Goal: Task Accomplishment & Management: Manage account settings

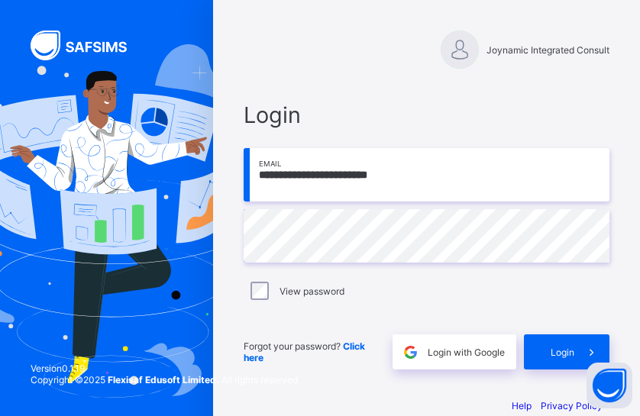
scroll to position [25, 0]
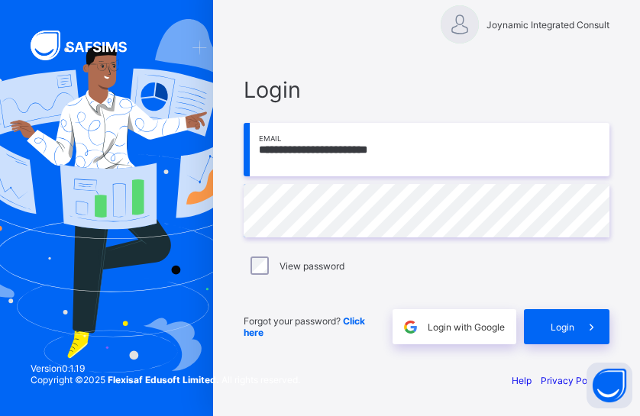
click at [609, 96] on span "Login" at bounding box center [427, 89] width 366 height 27
drag, startPoint x: 469, startPoint y: 332, endPoint x: 525, endPoint y: 304, distance: 62.5
click at [469, 332] on div "Login with Google" at bounding box center [454, 326] width 124 height 35
drag, startPoint x: 525, startPoint y: 304, endPoint x: 532, endPoint y: 302, distance: 7.8
click at [532, 302] on div "Forgot your password? Click here Login with Google Login" at bounding box center [427, 319] width 366 height 50
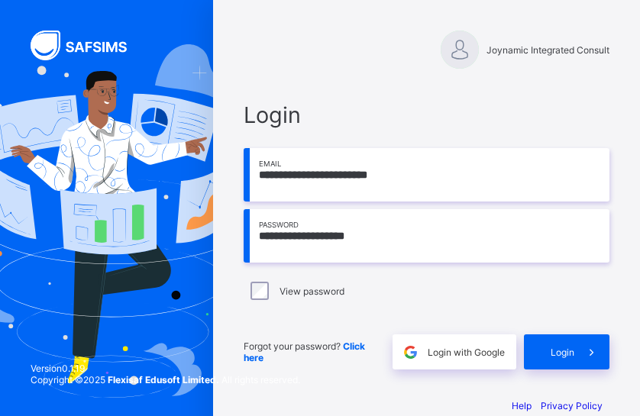
click at [574, 351] on span "Login" at bounding box center [563, 352] width 24 height 11
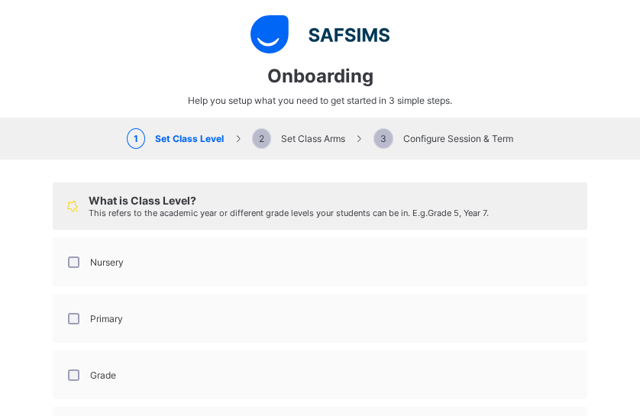
select select "**"
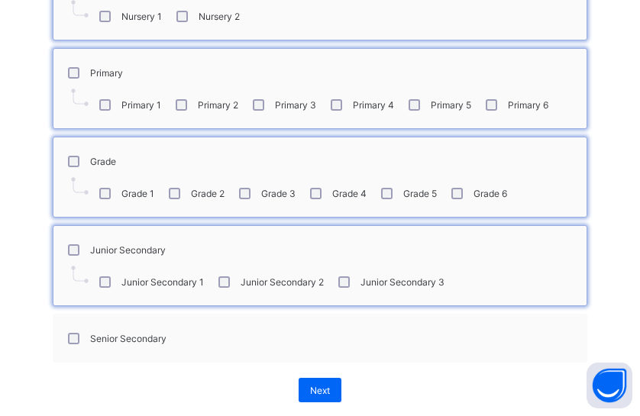
scroll to position [296, 0]
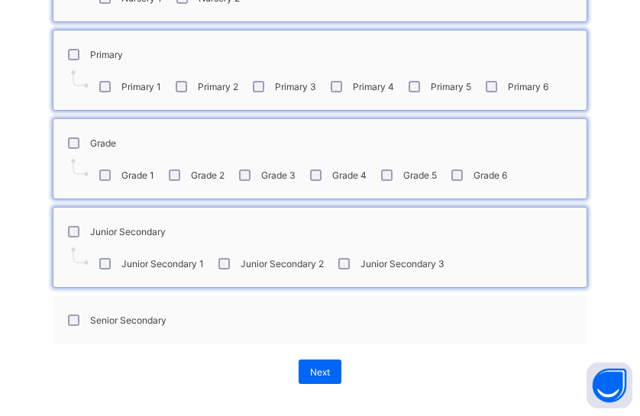
click at [73, 315] on div "Senior Secondary" at bounding box center [116, 320] width 102 height 11
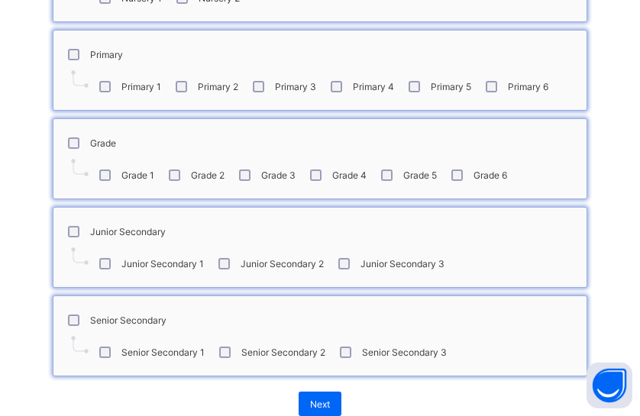
click at [313, 399] on span "Next" at bounding box center [320, 404] width 20 height 11
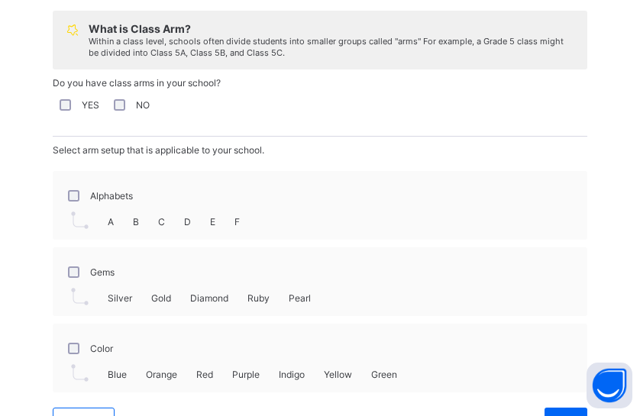
scroll to position [221, 0]
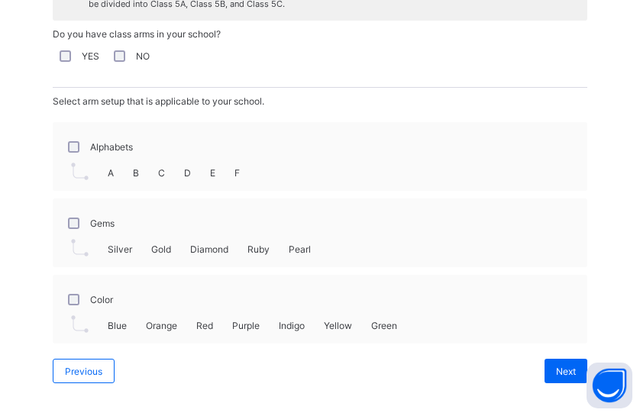
click at [61, 210] on div "Gems" at bounding box center [89, 223] width 57 height 32
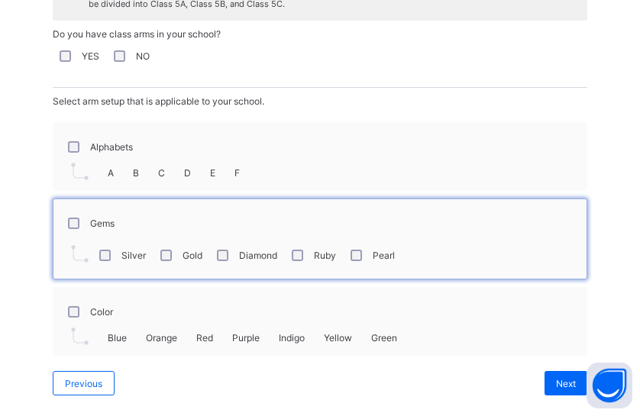
click at [565, 378] on span "Next" at bounding box center [566, 383] width 20 height 11
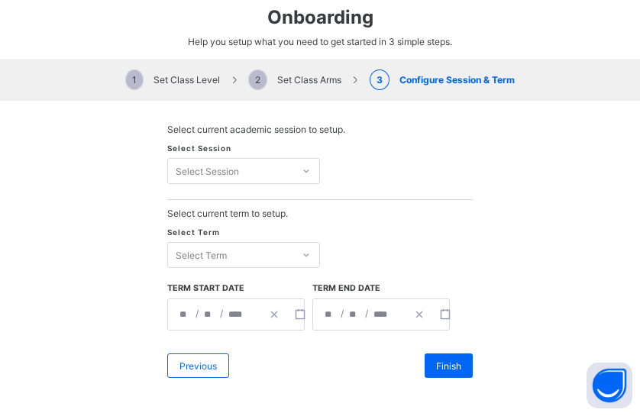
scroll to position [57, 0]
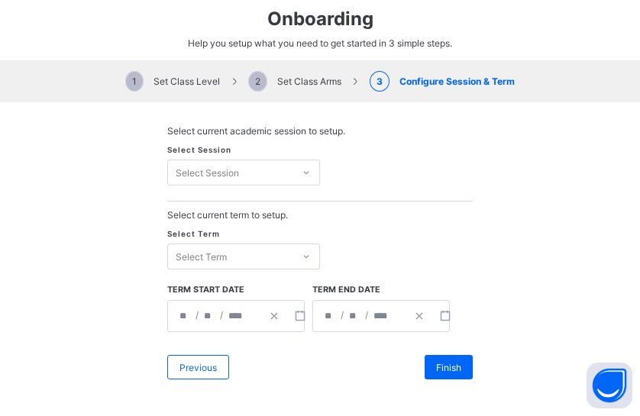
click at [303, 169] on icon at bounding box center [306, 172] width 9 height 15
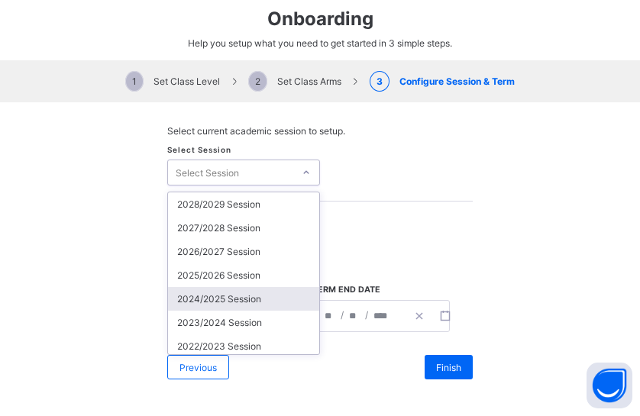
click at [225, 293] on div "2024/2025 Session" at bounding box center [243, 299] width 151 height 24
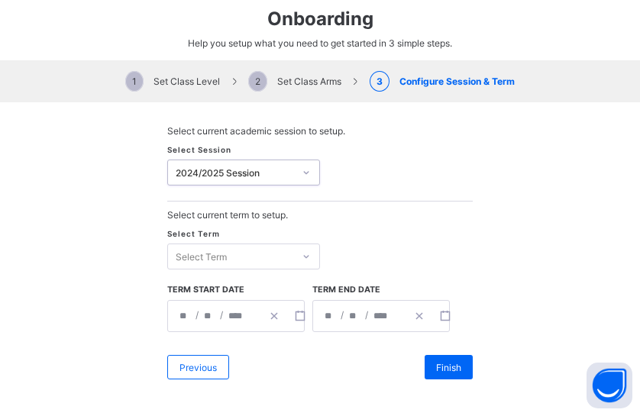
click at [302, 253] on icon at bounding box center [306, 256] width 9 height 15
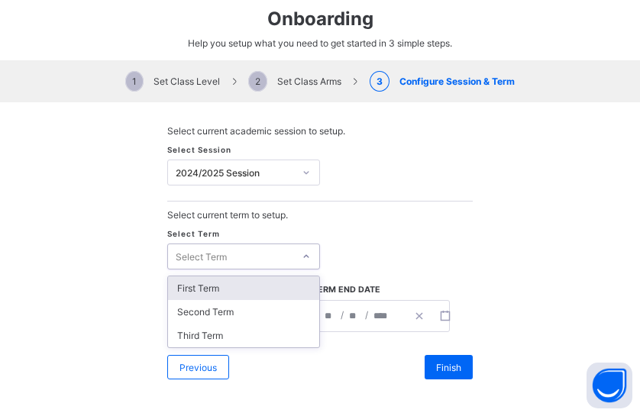
click at [212, 290] on div "First Term" at bounding box center [243, 288] width 151 height 24
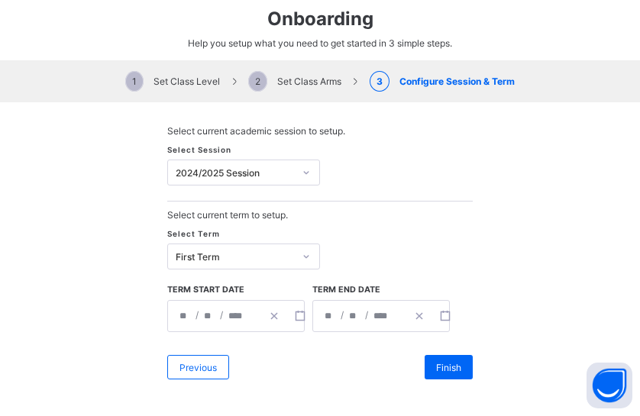
click at [448, 362] on span "Finish" at bounding box center [448, 367] width 25 height 11
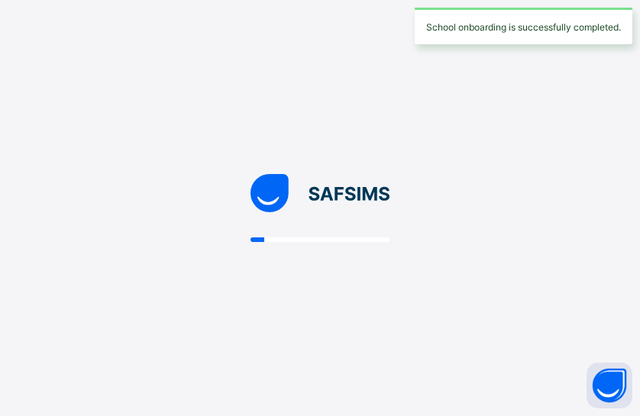
scroll to position [0, 0]
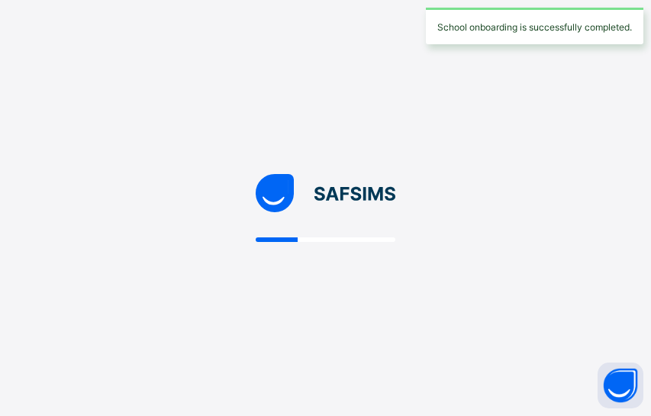
select select "**"
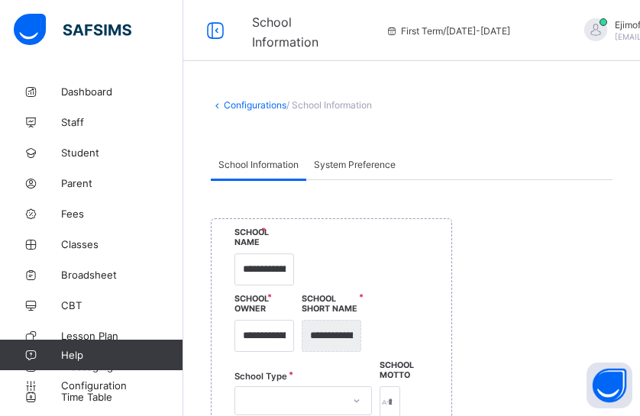
click at [95, 89] on span "Dashboard" at bounding box center [122, 92] width 122 height 12
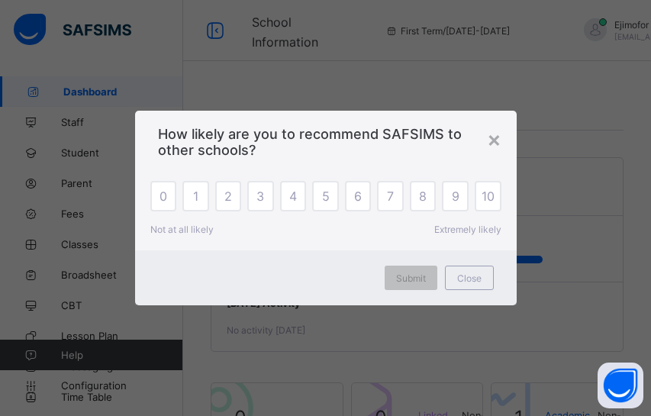
click at [493, 136] on div "×" at bounding box center [494, 139] width 15 height 26
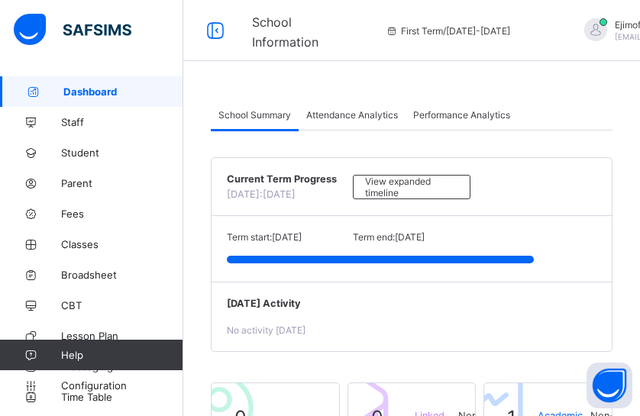
click at [74, 118] on span "Staff" at bounding box center [122, 122] width 122 height 12
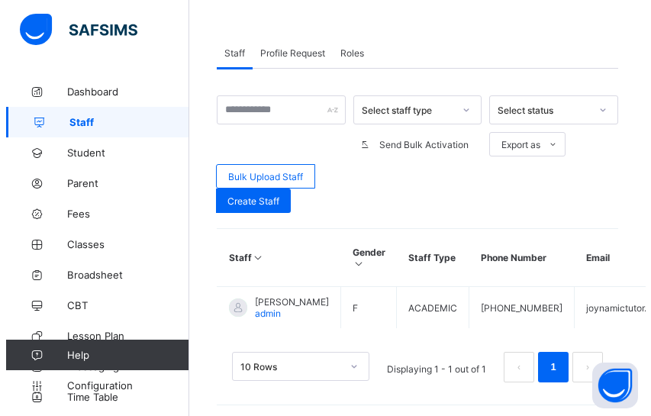
scroll to position [399, 0]
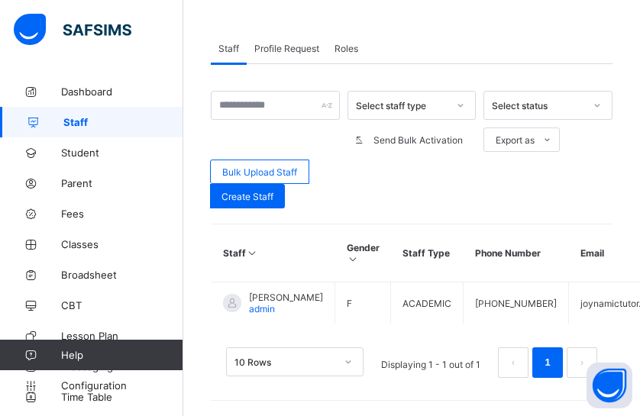
click at [250, 191] on span "Create Staff" at bounding box center [247, 196] width 52 height 11
select select "**"
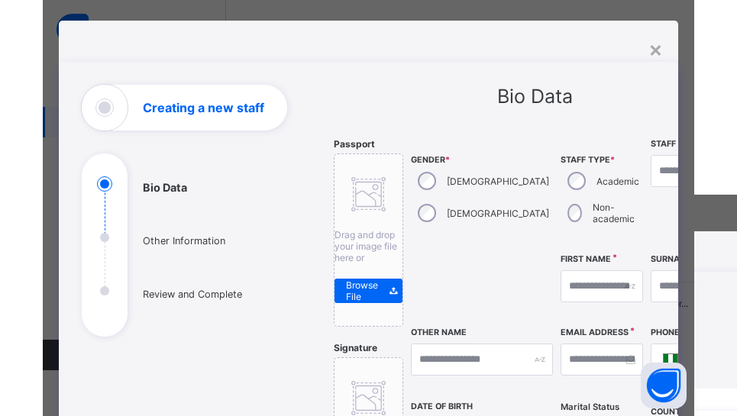
scroll to position [18, 0]
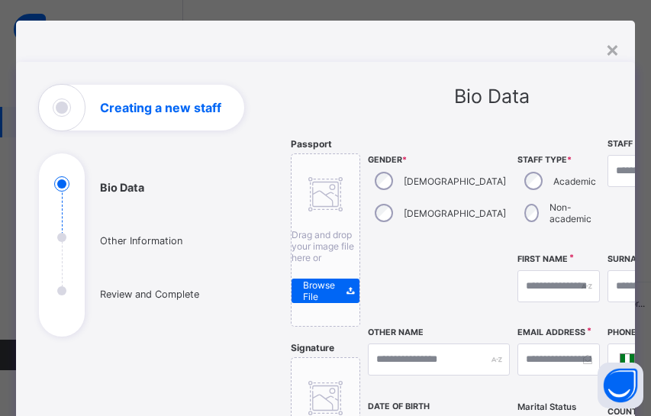
click at [548, 97] on div "Bio Data" at bounding box center [492, 96] width 402 height 23
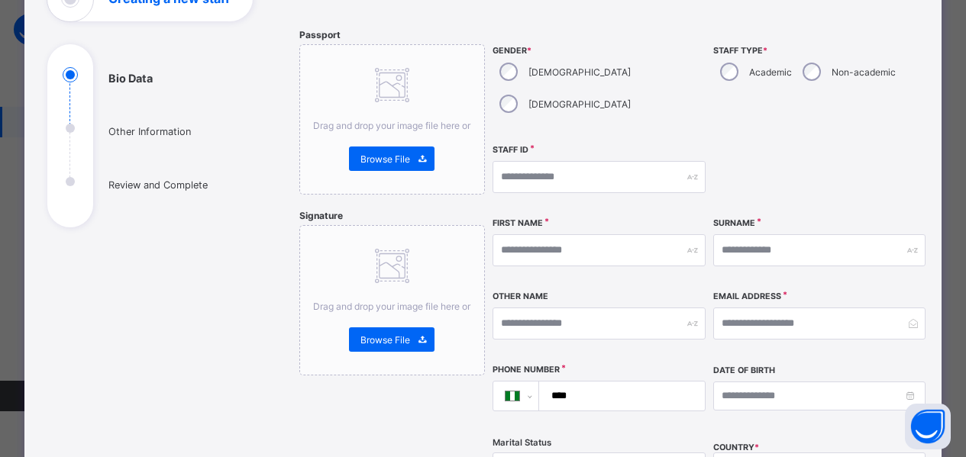
scroll to position [0, 0]
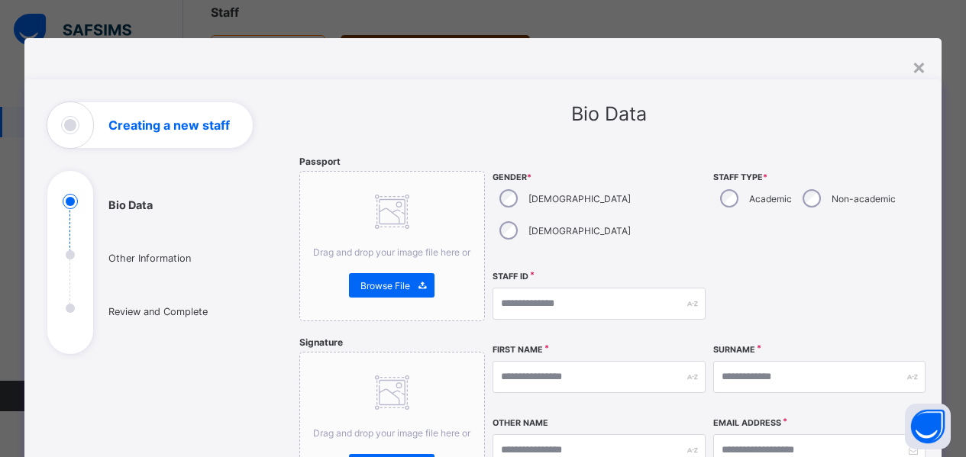
click at [386, 288] on span "Browse File" at bounding box center [385, 285] width 50 height 11
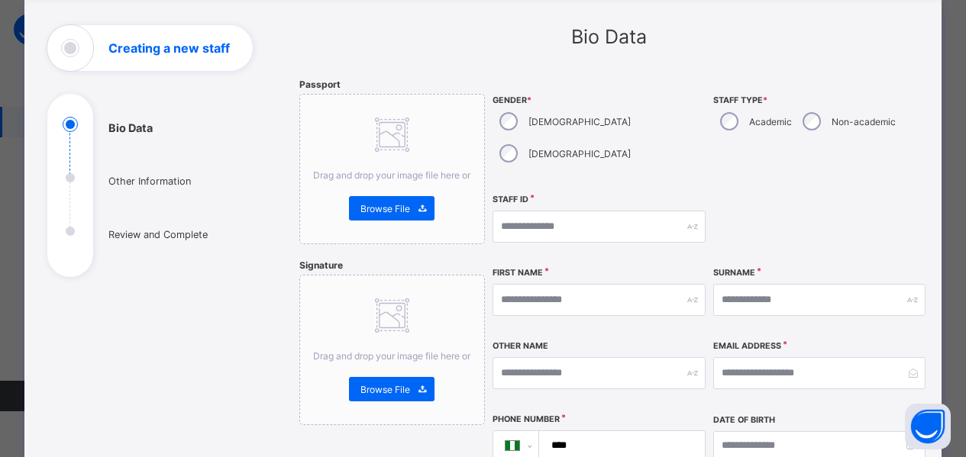
scroll to position [103, 0]
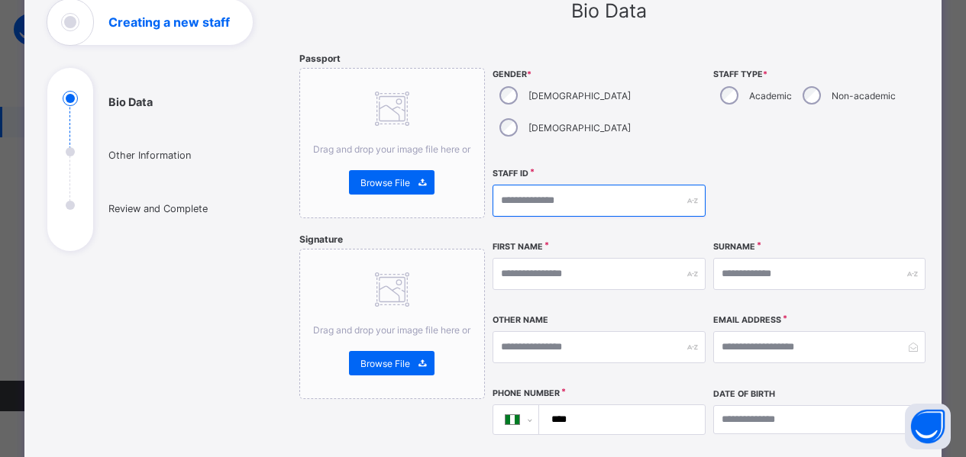
click at [563, 185] on input "text" at bounding box center [599, 201] width 212 height 32
type input "*"
type input "****"
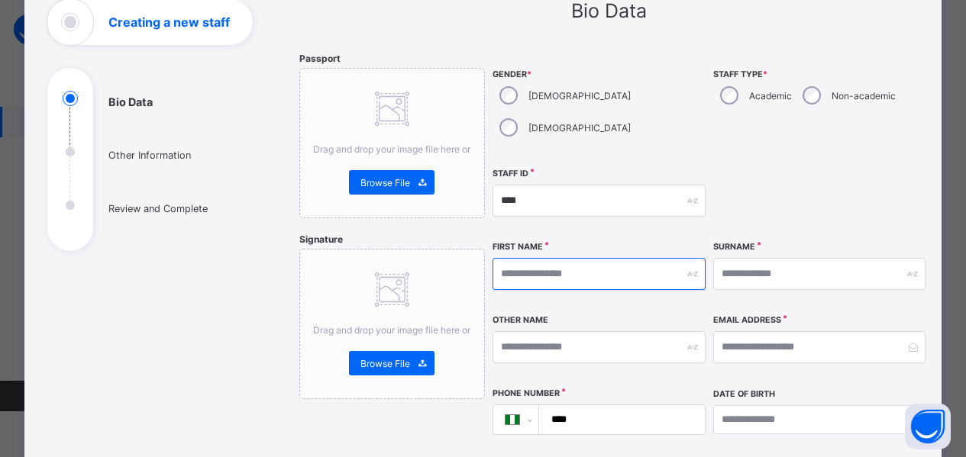
click at [544, 258] on input "text" at bounding box center [599, 274] width 212 height 32
type input "*******"
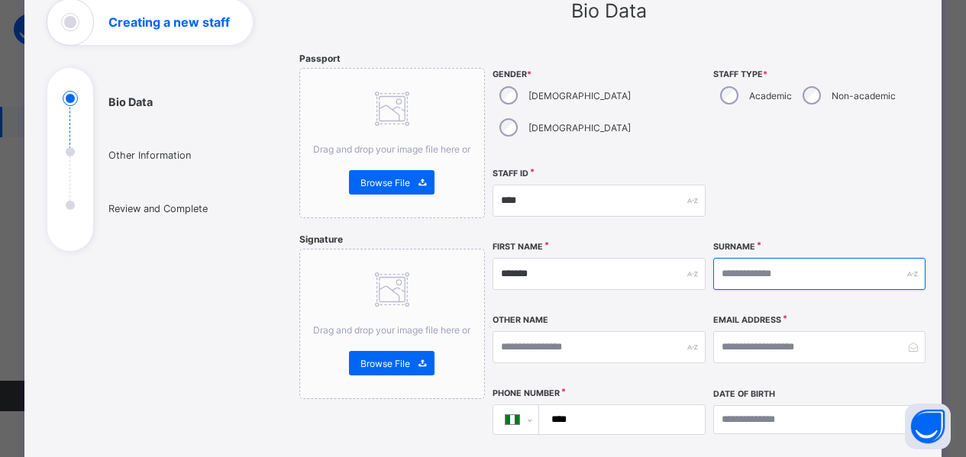
type input "*****"
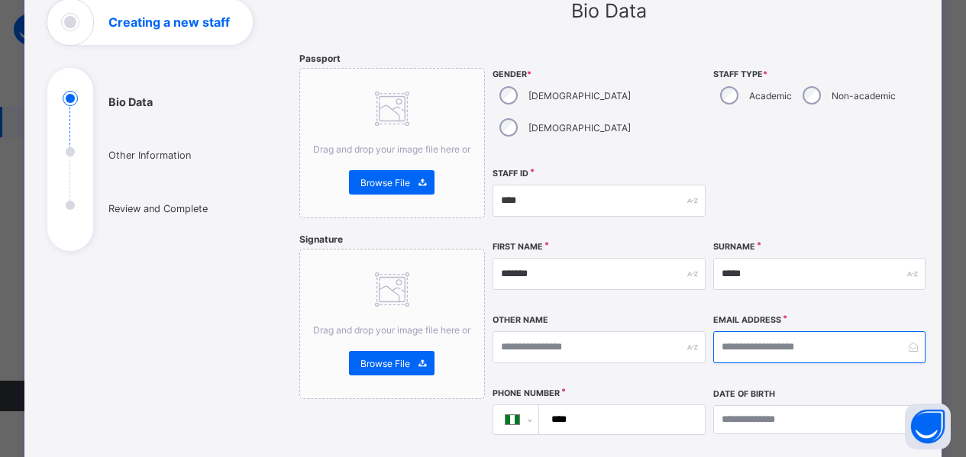
type input "**********"
type input "*****"
type textarea "**********"
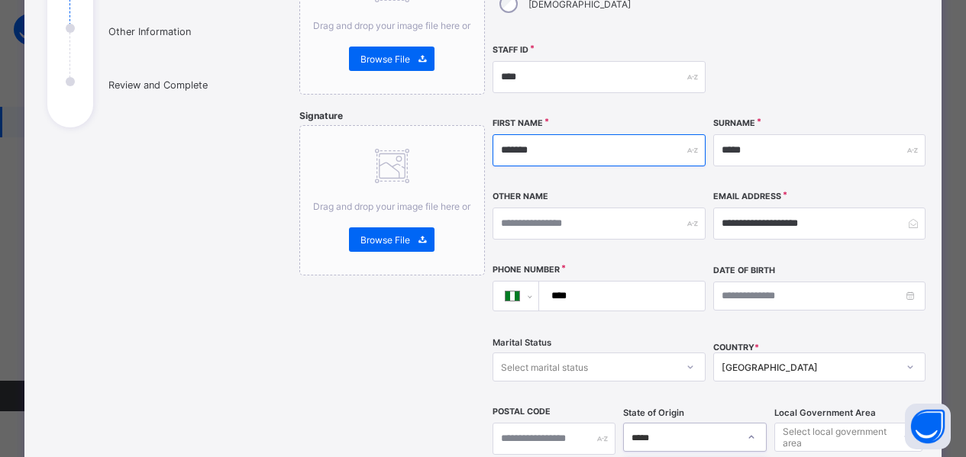
scroll to position [0, 0]
click at [606, 282] on input "****" at bounding box center [618, 296] width 153 height 29
type input "**********"
type input "*****"
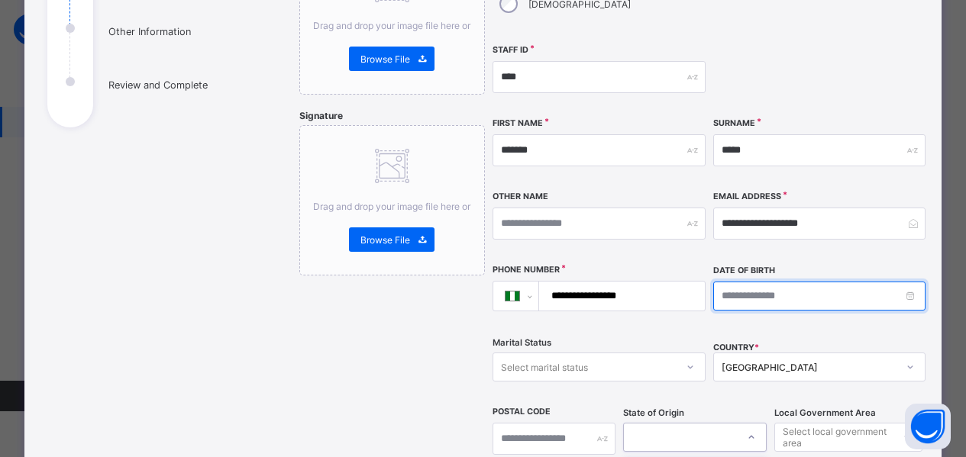
click at [639, 282] on input at bounding box center [819, 296] width 212 height 29
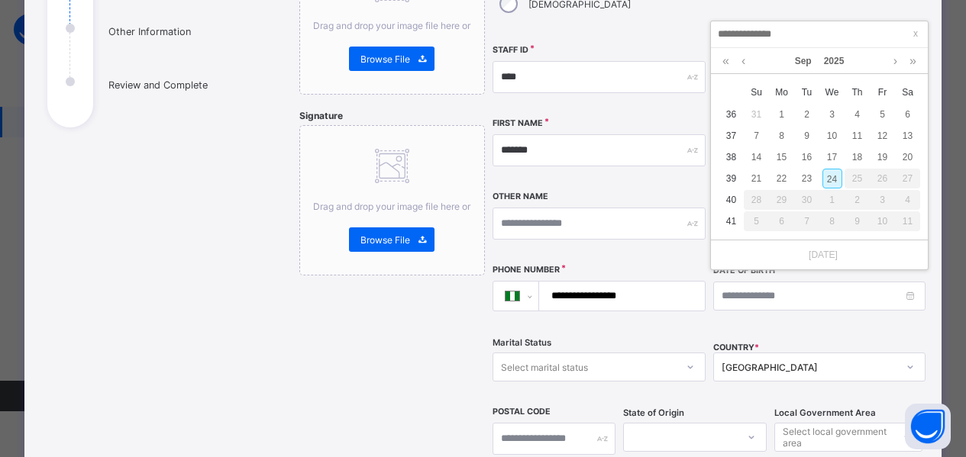
click at [639, 60] on link "2025" at bounding box center [834, 61] width 33 height 26
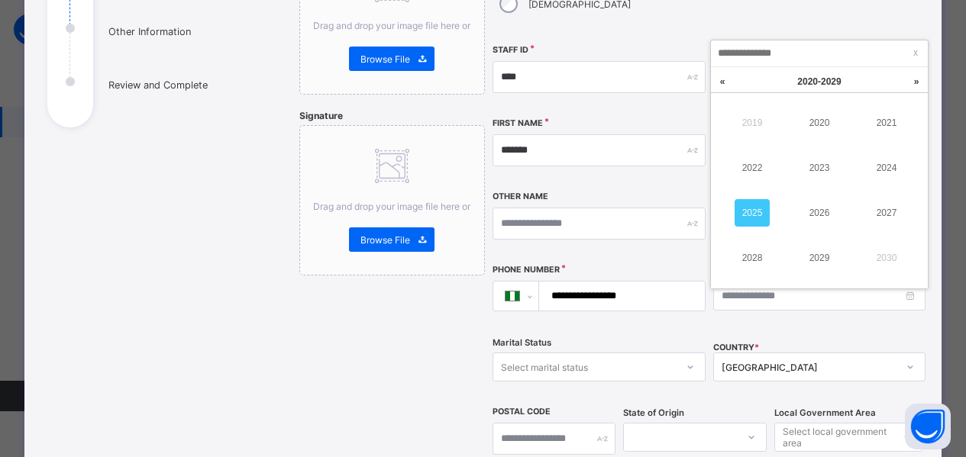
scroll to position [74, 0]
click at [639, 86] on link at bounding box center [722, 83] width 23 height 29
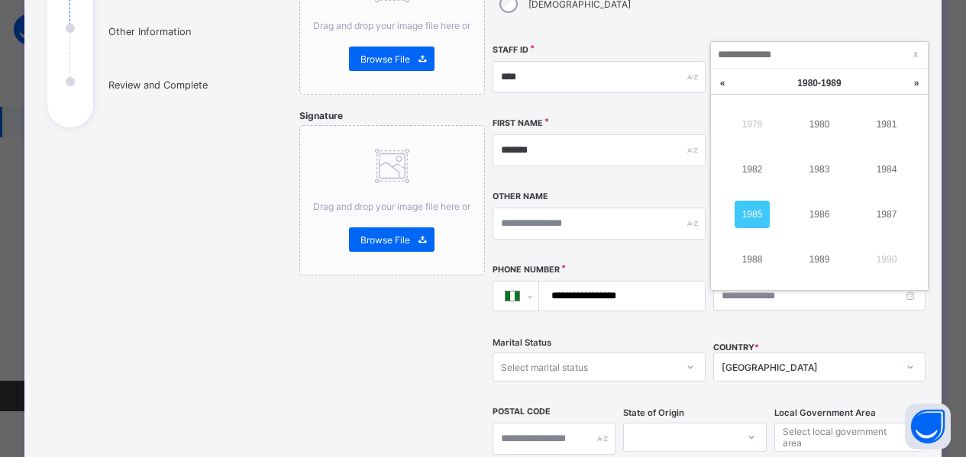
click at [639, 86] on link at bounding box center [722, 83] width 23 height 29
click at [639, 80] on link at bounding box center [916, 83] width 23 height 29
click at [639, 160] on link "1984" at bounding box center [886, 169] width 35 height 27
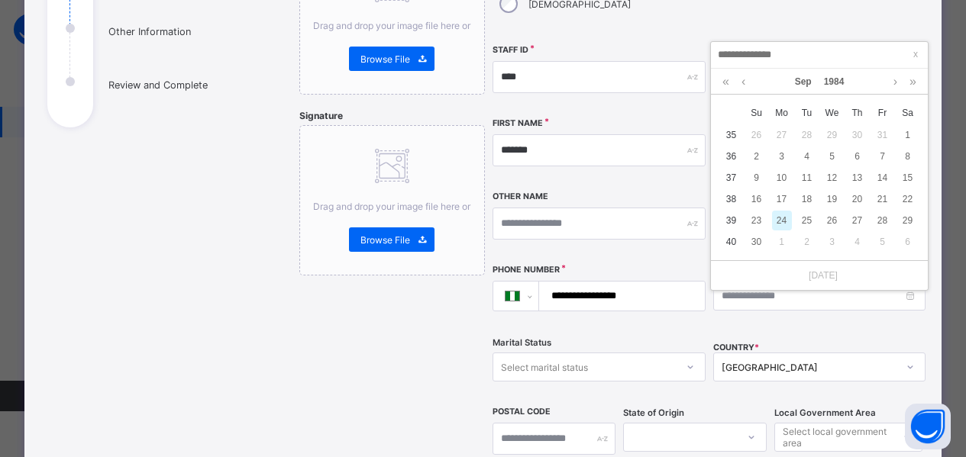
click at [639, 83] on link at bounding box center [743, 82] width 11 height 26
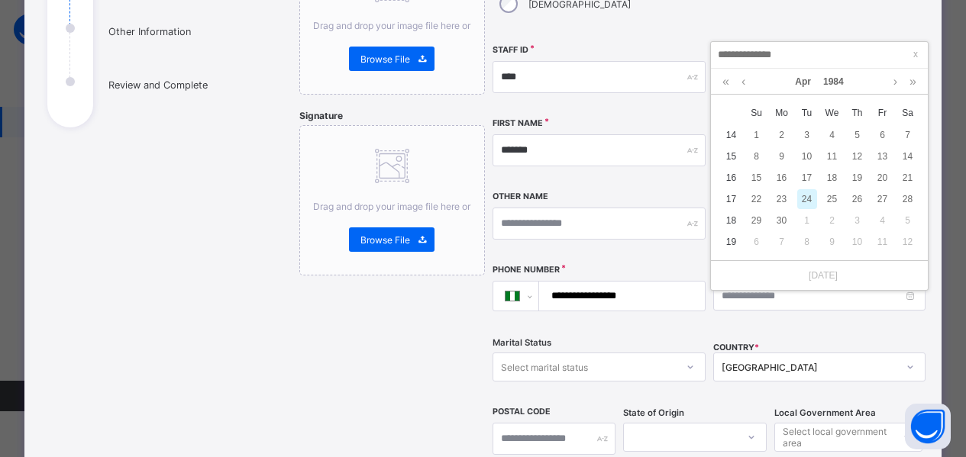
click at [639, 82] on link at bounding box center [743, 82] width 11 height 26
click at [639, 156] on div "10" at bounding box center [908, 157] width 20 height 20
type input "**********"
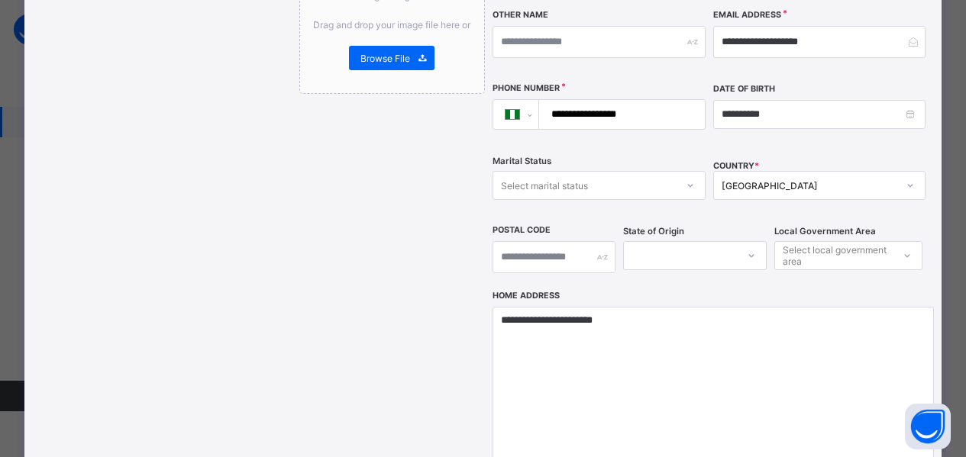
scroll to position [410, 0]
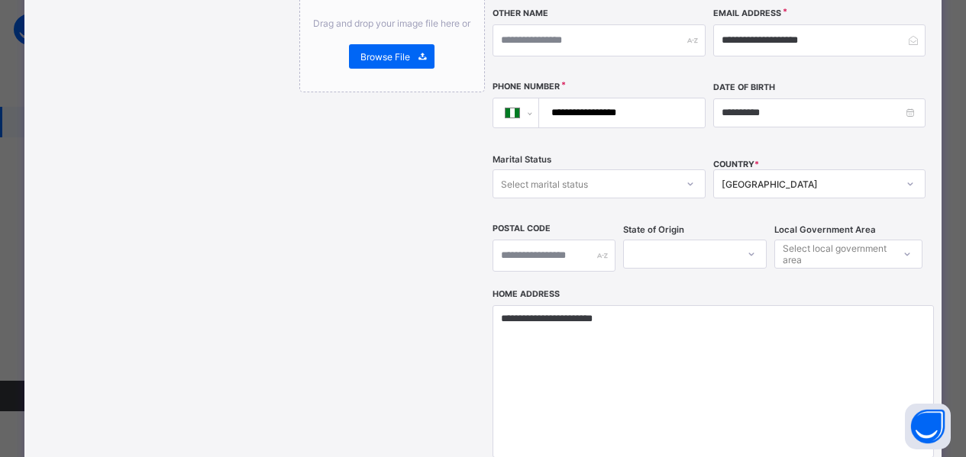
click at [639, 176] on icon at bounding box center [690, 183] width 9 height 15
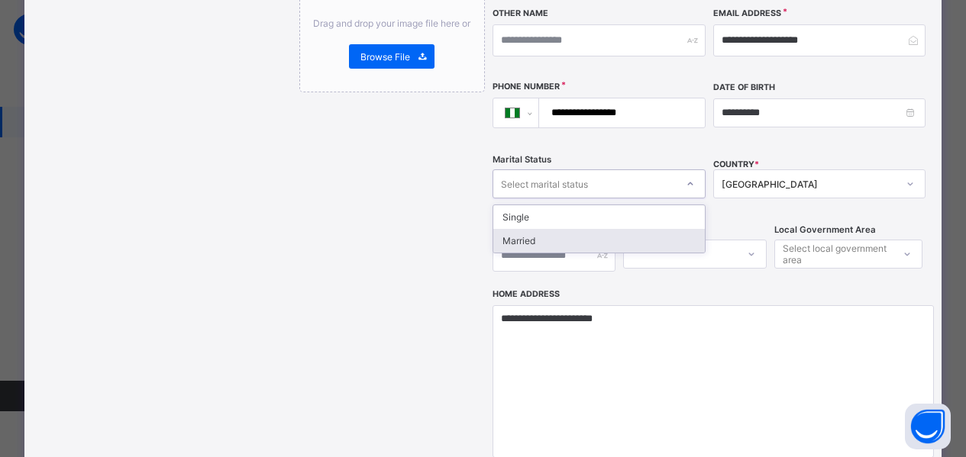
click at [544, 229] on div "Married" at bounding box center [598, 241] width 211 height 24
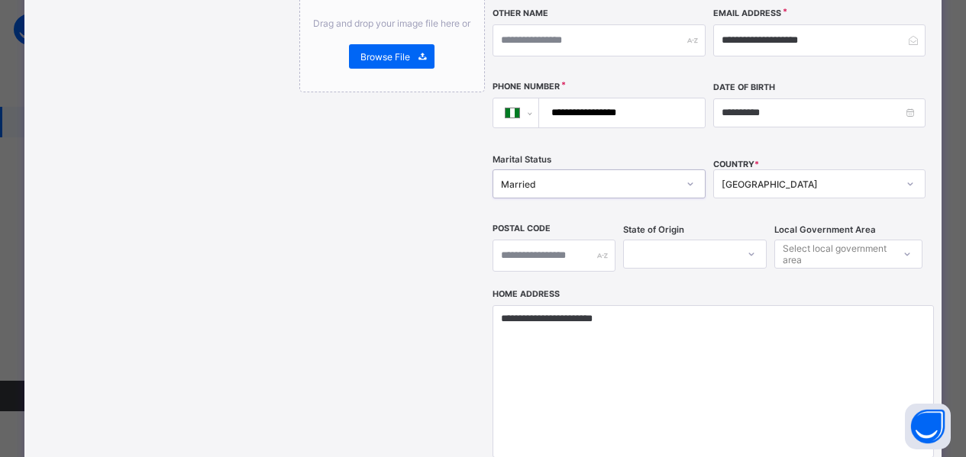
click at [639, 240] on div at bounding box center [695, 254] width 144 height 29
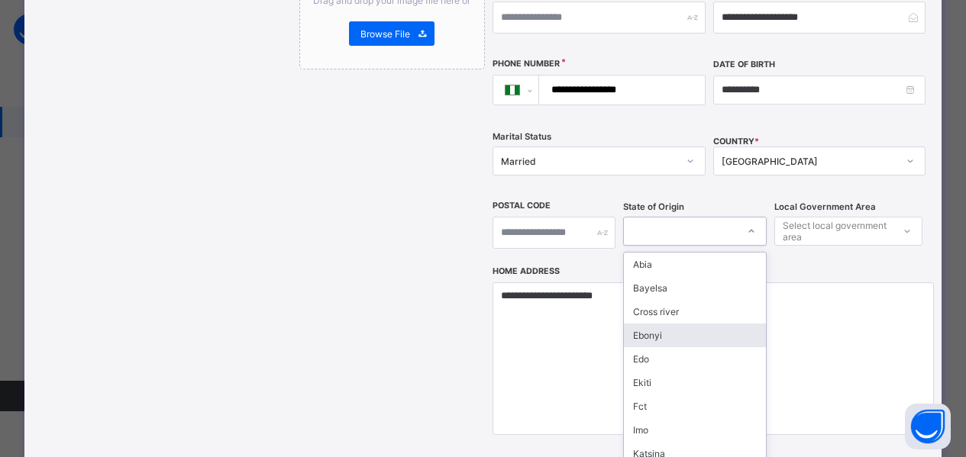
drag, startPoint x: 708, startPoint y: 292, endPoint x: 709, endPoint y: 310, distance: 18.3
click at [639, 310] on div "Abia Bayelsa Cross river Ebonyi Edo Ekiti Fct Imo Katsina Kwara Ogun Osun Oyo S…" at bounding box center [695, 367] width 142 height 229
click at [639, 326] on div "Delta" at bounding box center [695, 338] width 142 height 24
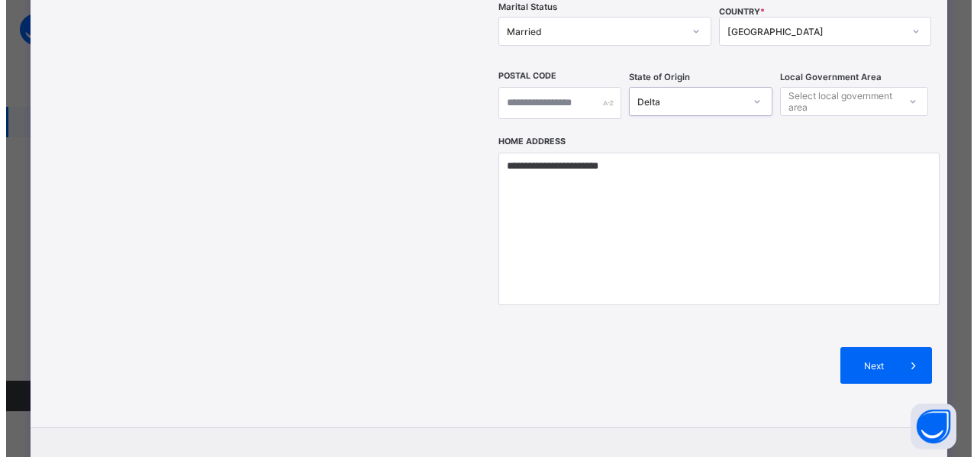
scroll to position [575, 0]
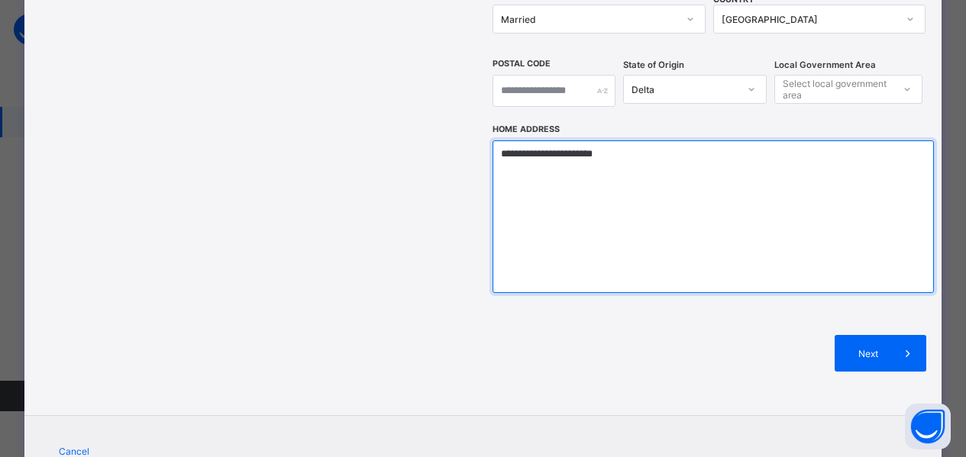
drag, startPoint x: 626, startPoint y: 128, endPoint x: 460, endPoint y: 153, distance: 167.7
type textarea "*****"
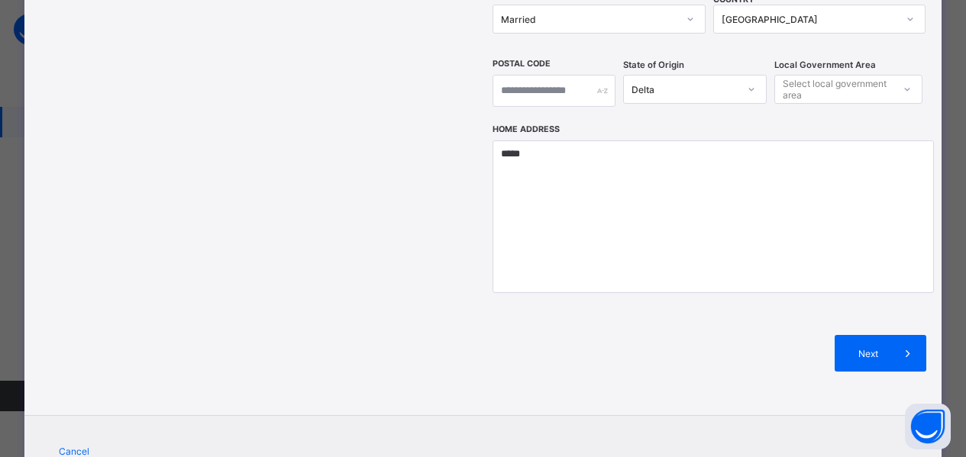
click at [639, 348] on span "Next" at bounding box center [868, 353] width 44 height 11
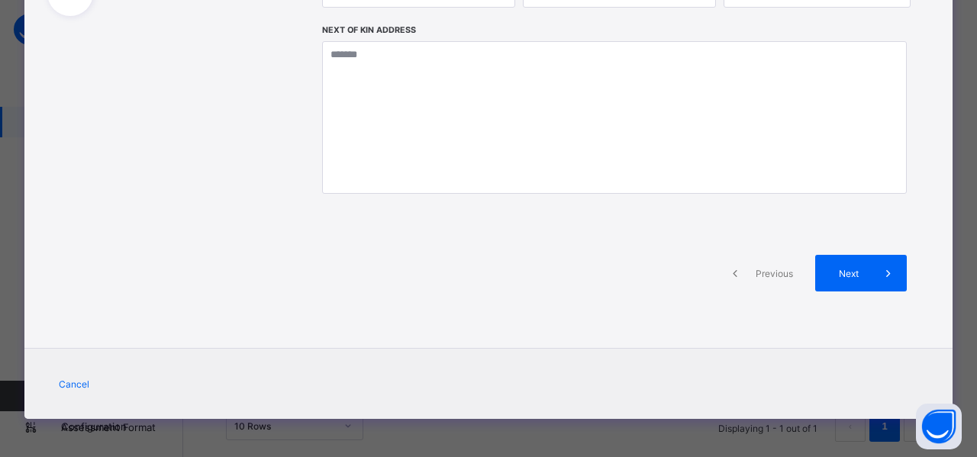
scroll to position [338, 0]
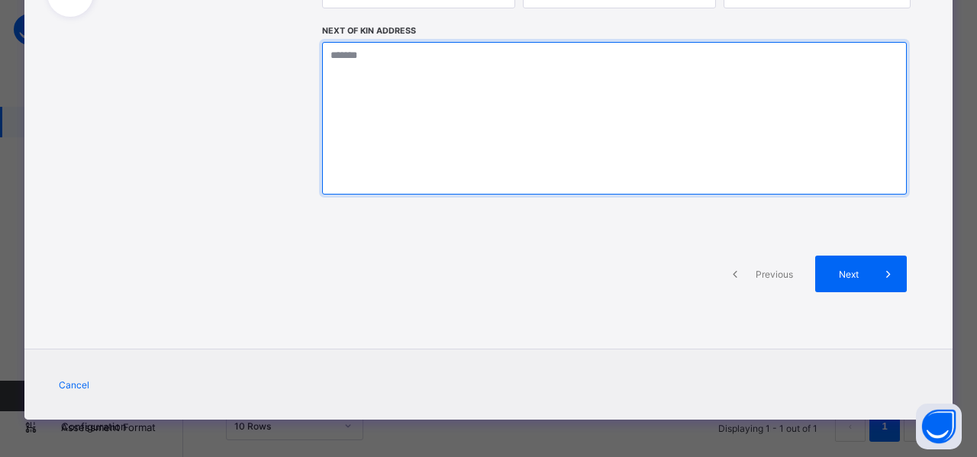
click at [488, 66] on textarea at bounding box center [614, 118] width 585 height 153
type textarea "**********"
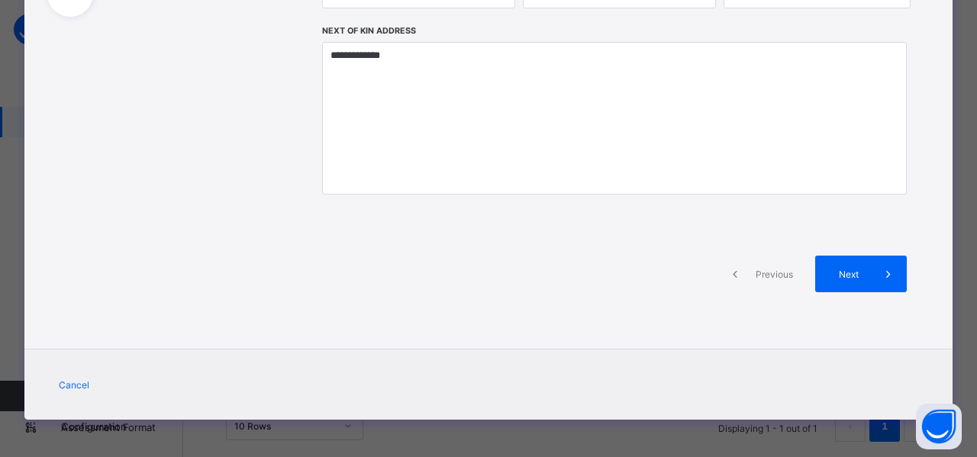
click at [639, 274] on span "Next" at bounding box center [849, 274] width 44 height 11
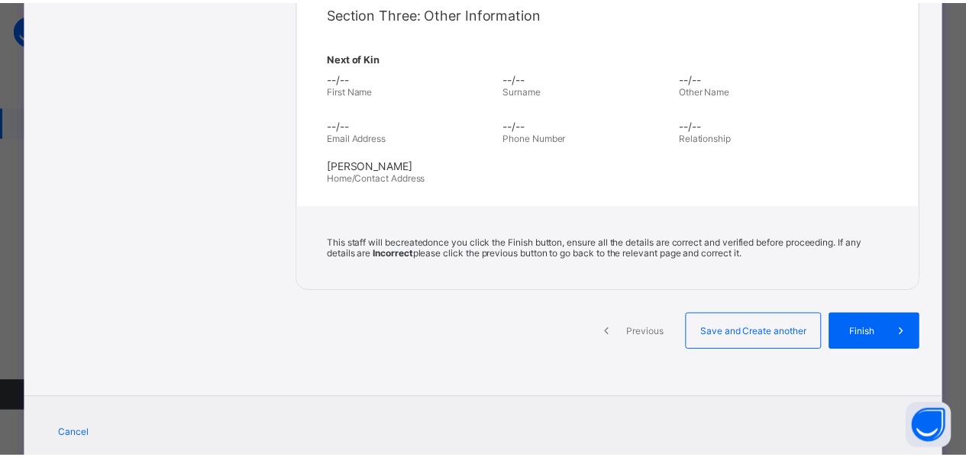
scroll to position [549, 0]
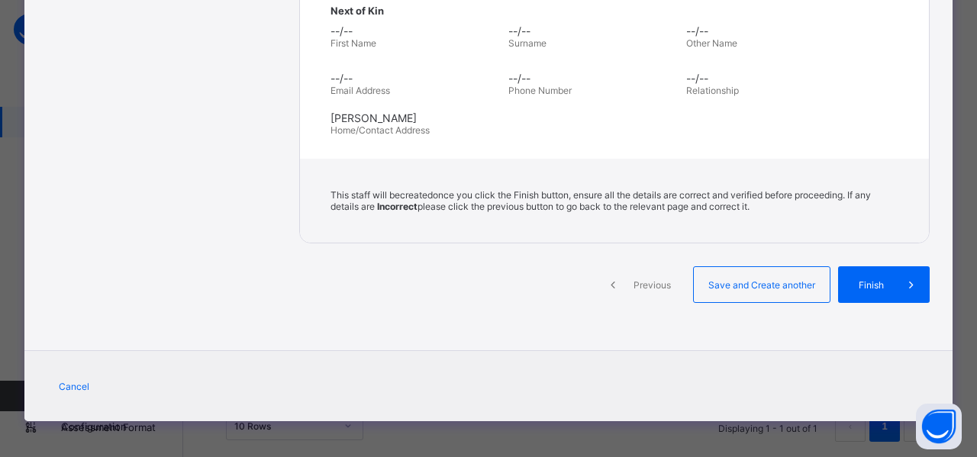
click at [639, 283] on span "Finish" at bounding box center [872, 284] width 44 height 11
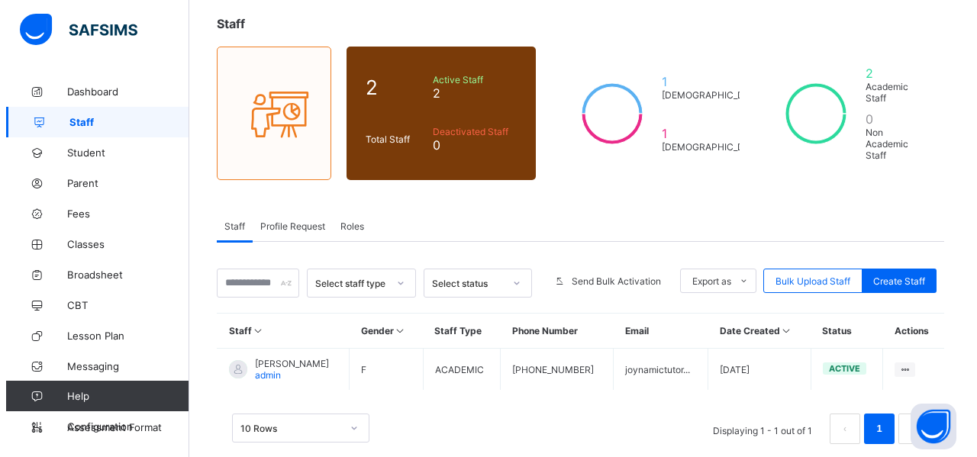
scroll to position [95, 0]
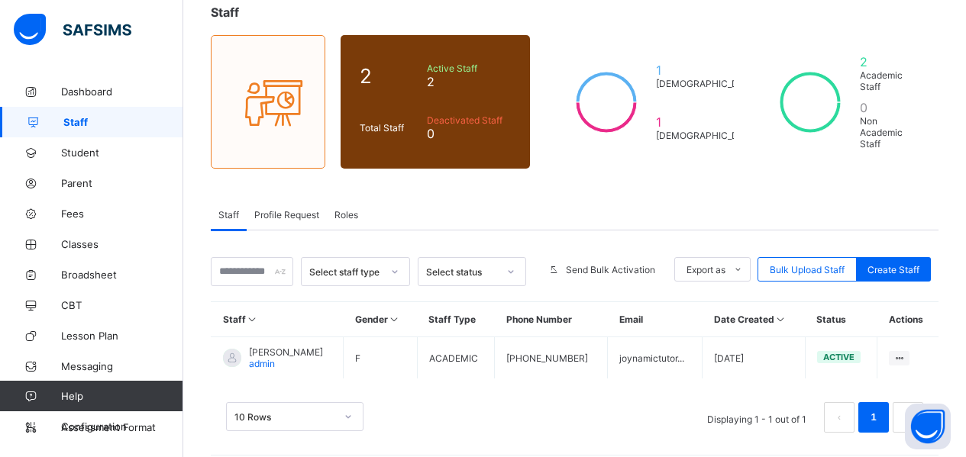
click at [639, 264] on span "Bulk Upload Staff" at bounding box center [807, 269] width 75 height 11
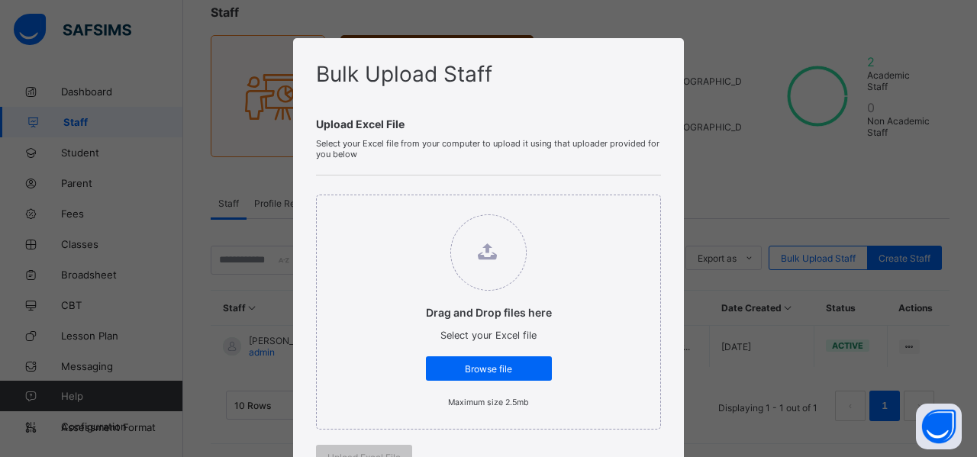
click at [639, 254] on div "Bulk Upload Staff Upload Excel File Select your Excel file from your computer t…" at bounding box center [488, 228] width 977 height 457
click at [639, 62] on div "Bulk Upload Staff Upload Excel File Select your Excel file from your computer t…" at bounding box center [488, 228] width 977 height 457
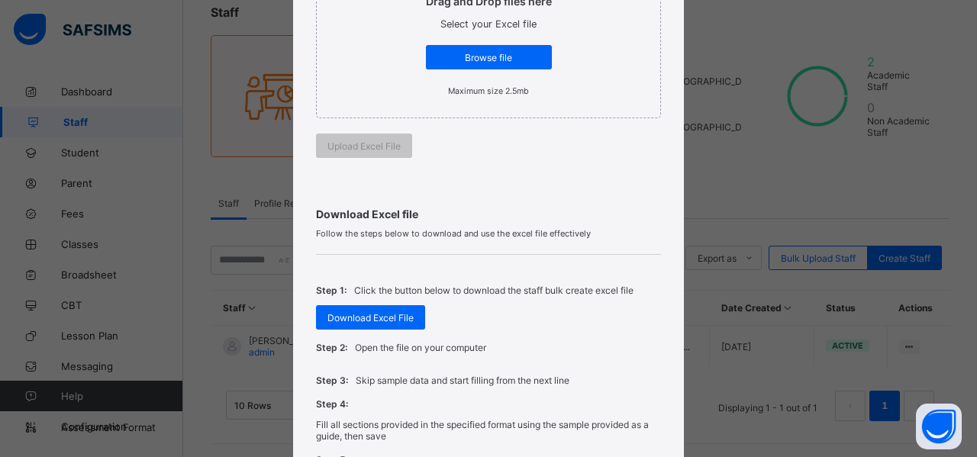
scroll to position [0, 0]
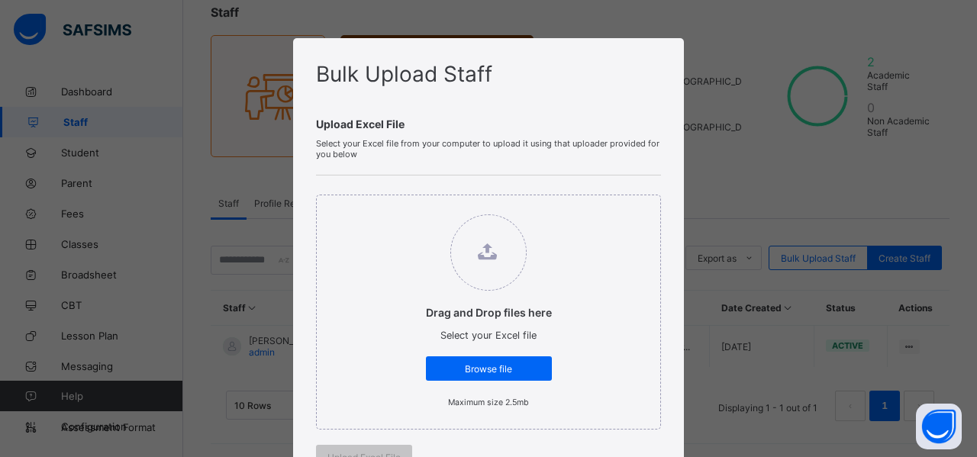
click at [639, 173] on div "Bulk Upload Staff Upload Excel File Select your Excel file from your computer t…" at bounding box center [488, 228] width 977 height 457
click at [639, 164] on div "Bulk Upload Staff Upload Excel File Select your Excel file from your computer t…" at bounding box center [488, 228] width 977 height 457
click at [639, 153] on div "Bulk Upload Staff Upload Excel File Select your Excel file from your computer t…" at bounding box center [488, 228] width 977 height 457
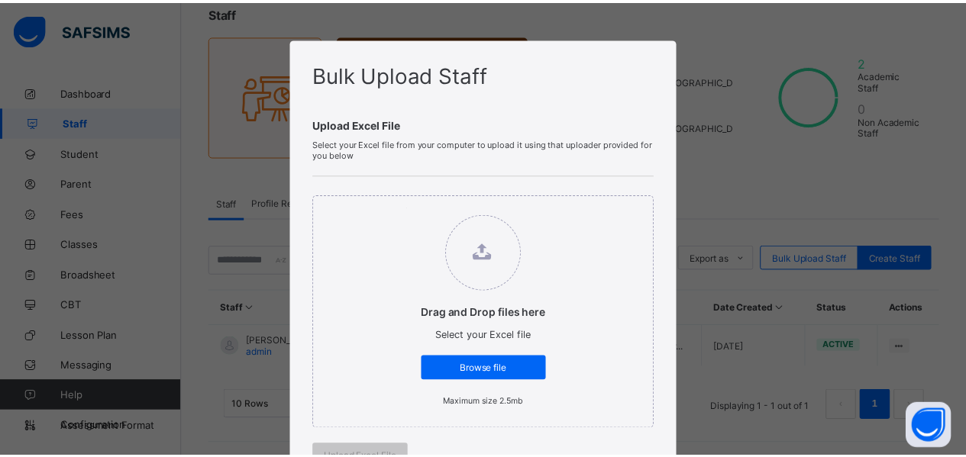
scroll to position [527, 0]
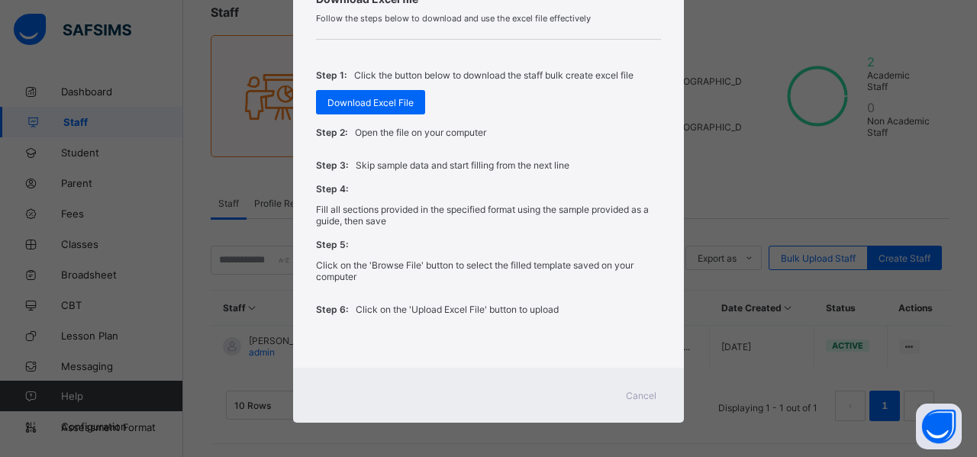
click at [639, 392] on span "Cancel" at bounding box center [641, 395] width 31 height 11
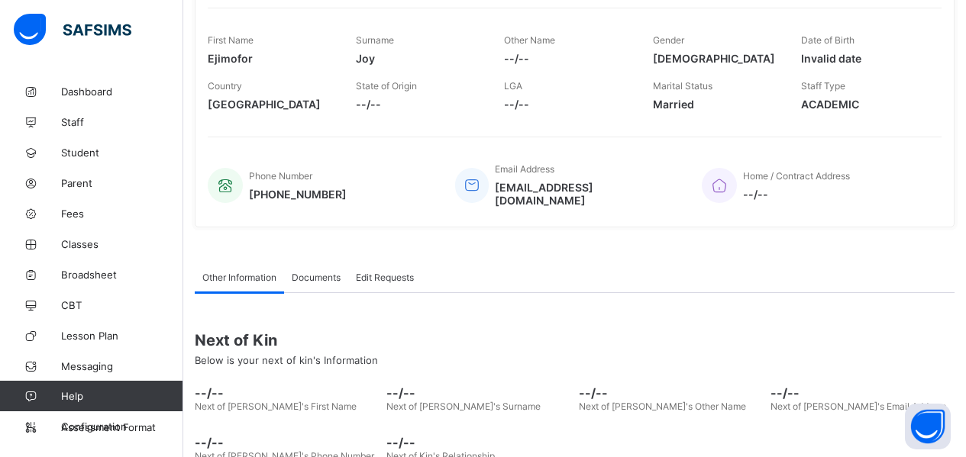
scroll to position [304, 0]
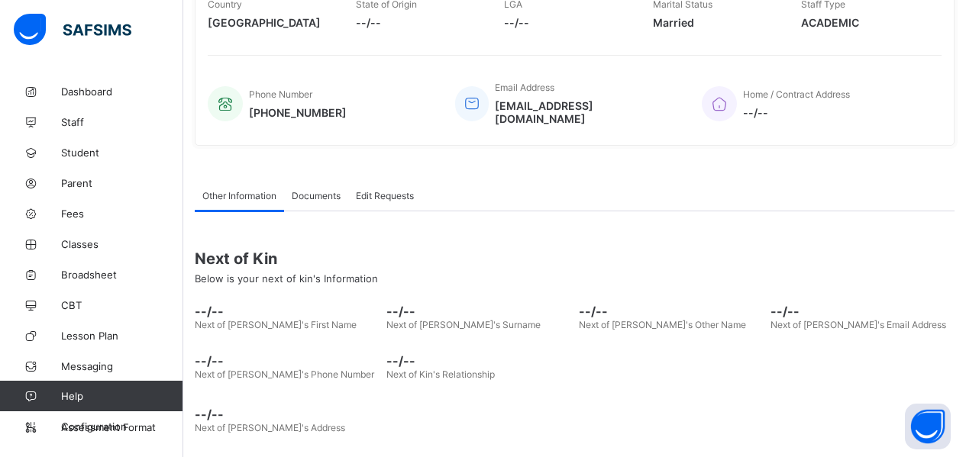
click at [79, 237] on link "Classes" at bounding box center [91, 244] width 183 height 31
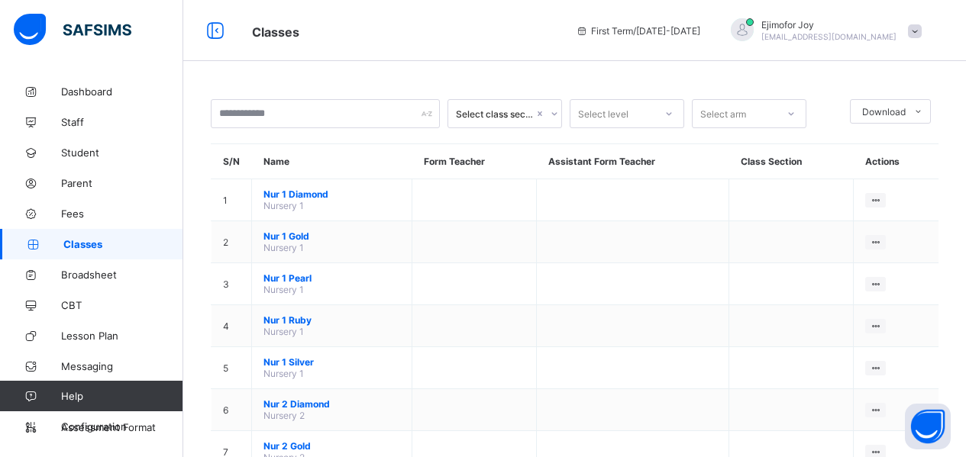
click at [74, 212] on span "Fees" at bounding box center [122, 214] width 122 height 12
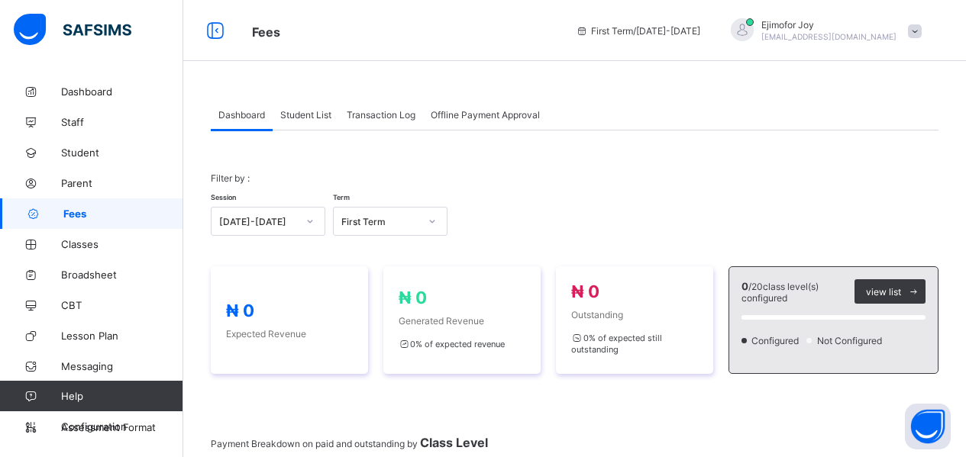
click at [80, 92] on span "Dashboard" at bounding box center [122, 92] width 122 height 12
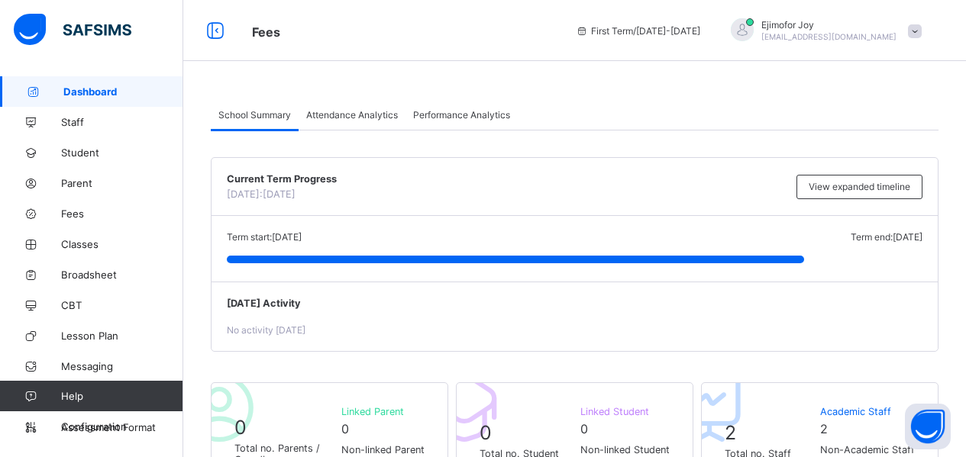
click at [81, 119] on span "Staff" at bounding box center [122, 122] width 122 height 12
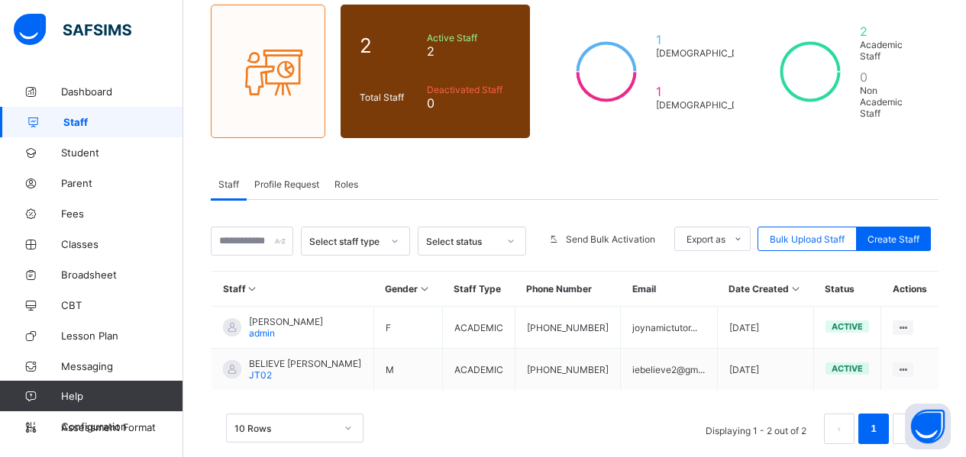
scroll to position [136, 0]
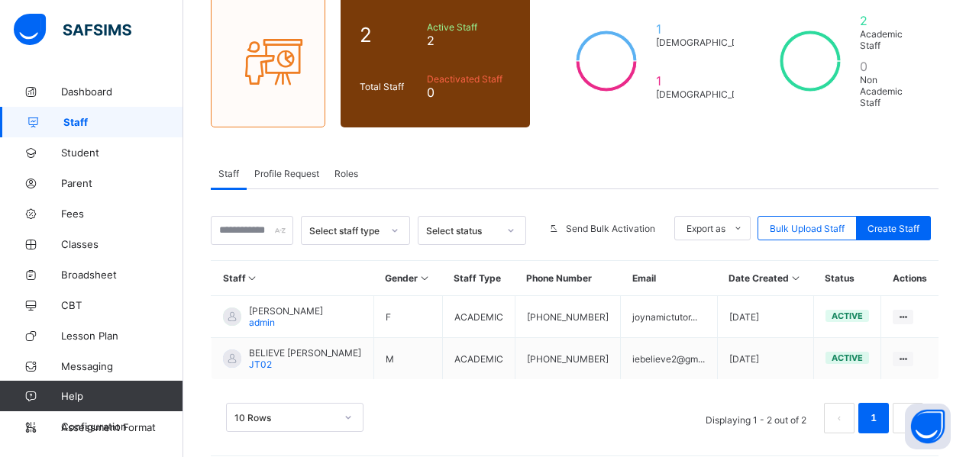
click at [0, 0] on ul "View Profile Edit Staff Reset Password Resend Activation Link Change Email Dele…" at bounding box center [0, 0] width 0 height 0
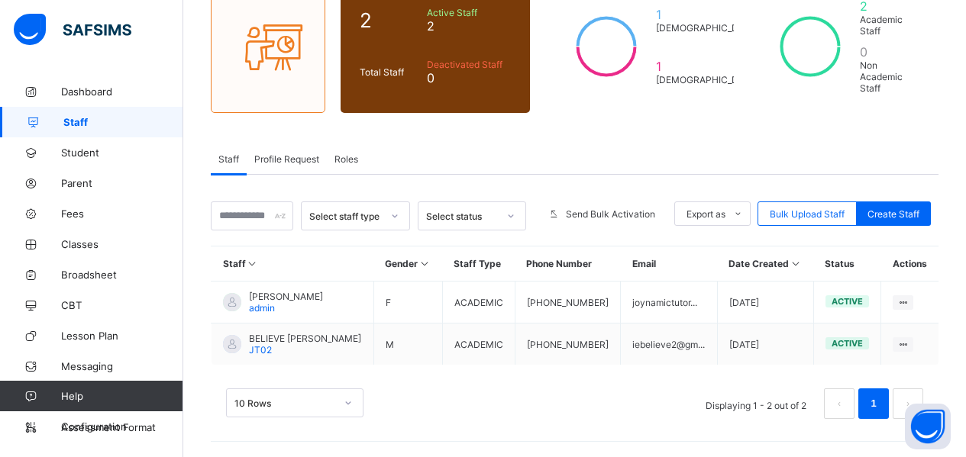
scroll to position [205, 0]
click at [0, 0] on div "Edit Staff" at bounding box center [0, 0] width 0 height 0
select select "**"
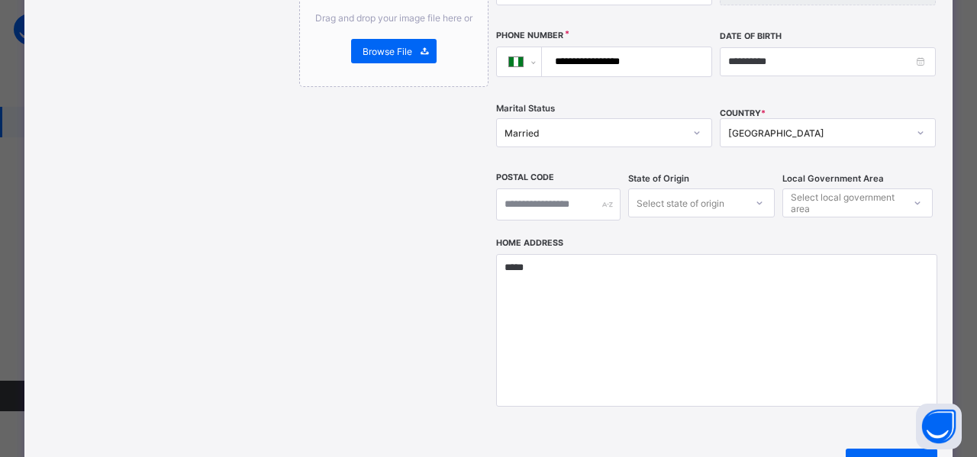
scroll to position [464, 0]
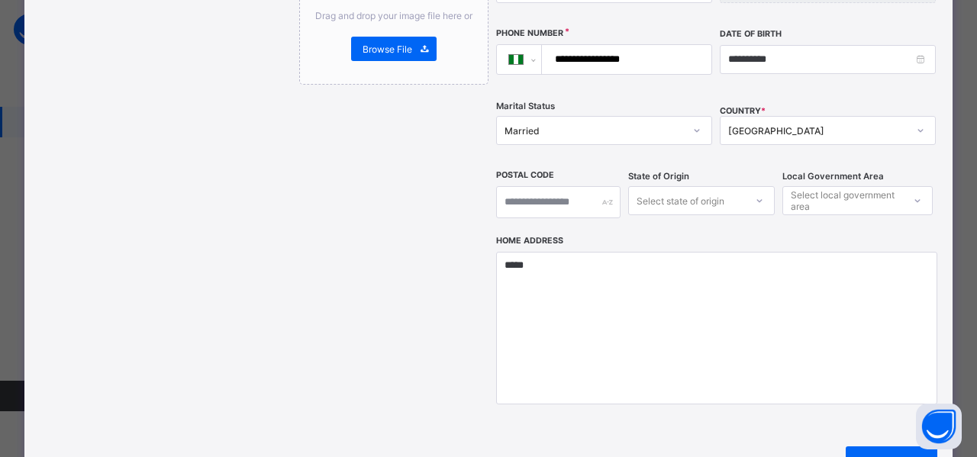
click at [882, 457] on span "Next" at bounding box center [880, 465] width 44 height 11
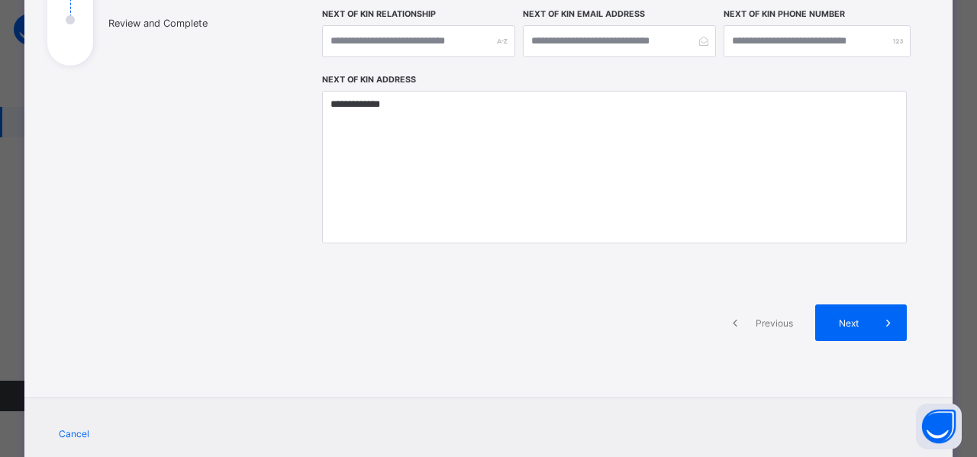
scroll to position [290, 0]
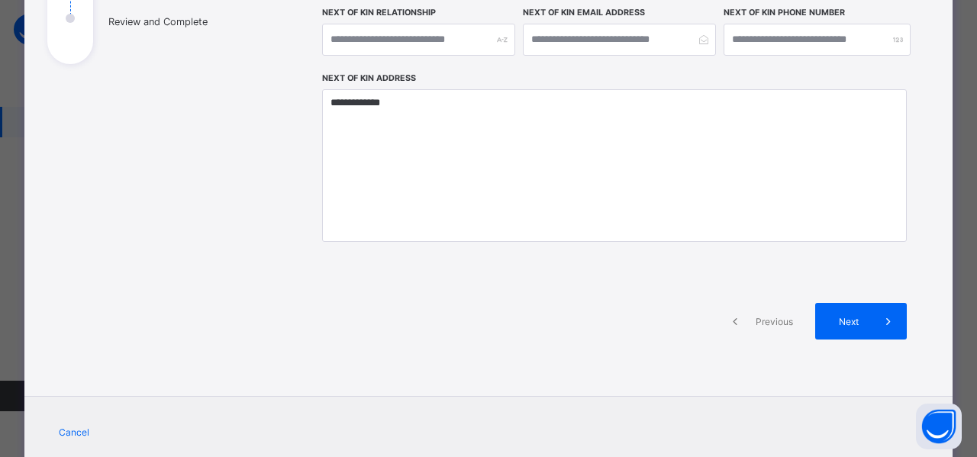
click at [853, 325] on span "Next" at bounding box center [849, 321] width 44 height 11
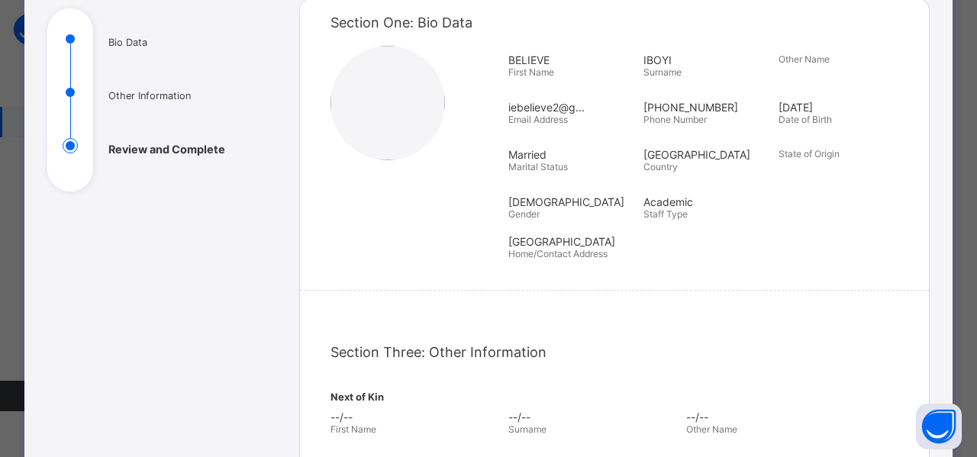
scroll to position [158, 0]
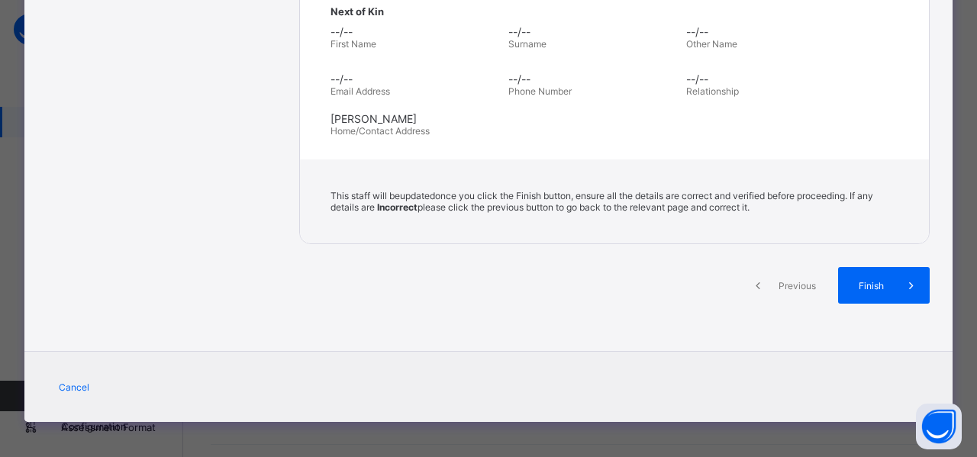
click at [787, 286] on span "Previous" at bounding box center [798, 285] width 42 height 11
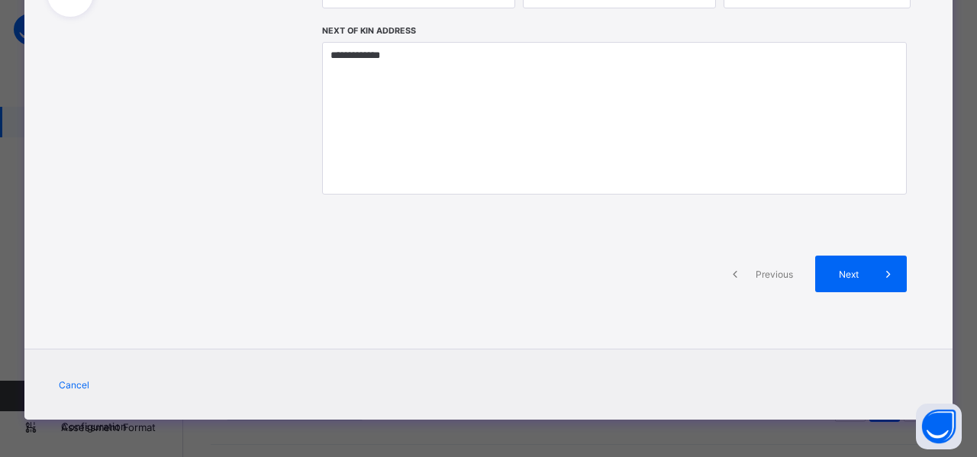
click at [776, 275] on span "Previous" at bounding box center [775, 274] width 42 height 11
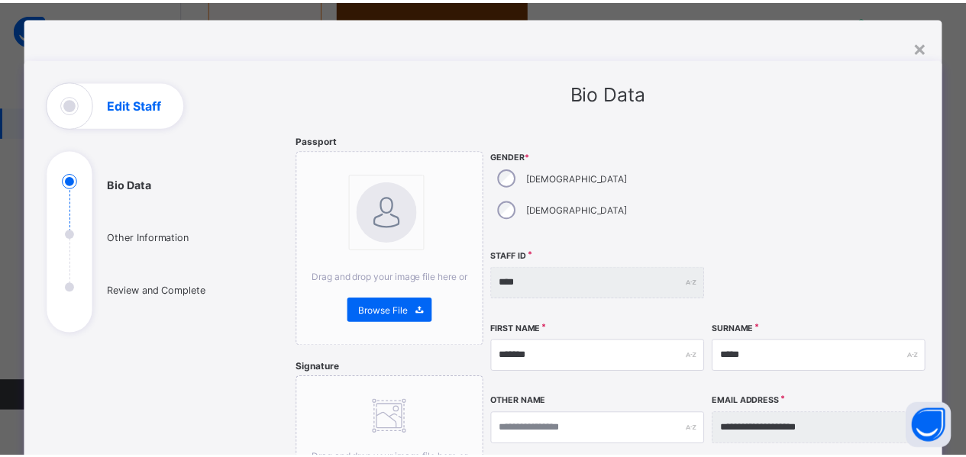
scroll to position [47, 0]
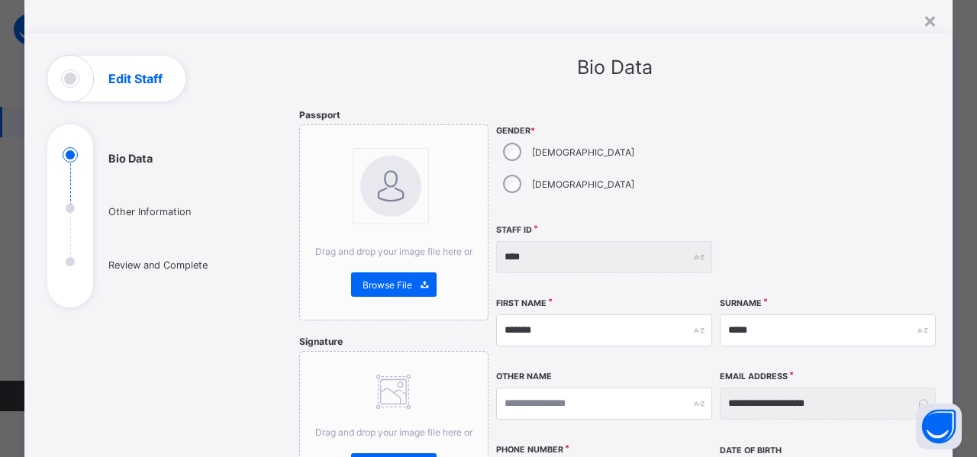
click at [926, 22] on div "×" at bounding box center [930, 20] width 15 height 26
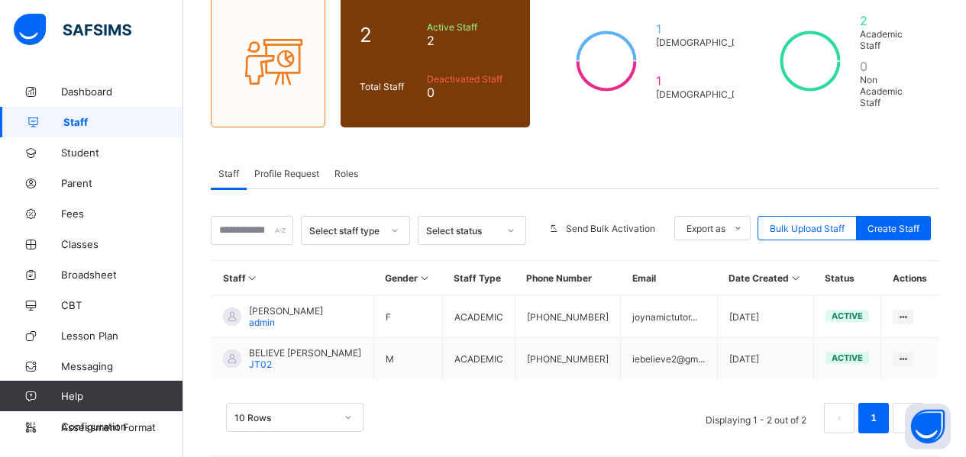
click at [906, 354] on icon at bounding box center [902, 359] width 13 height 11
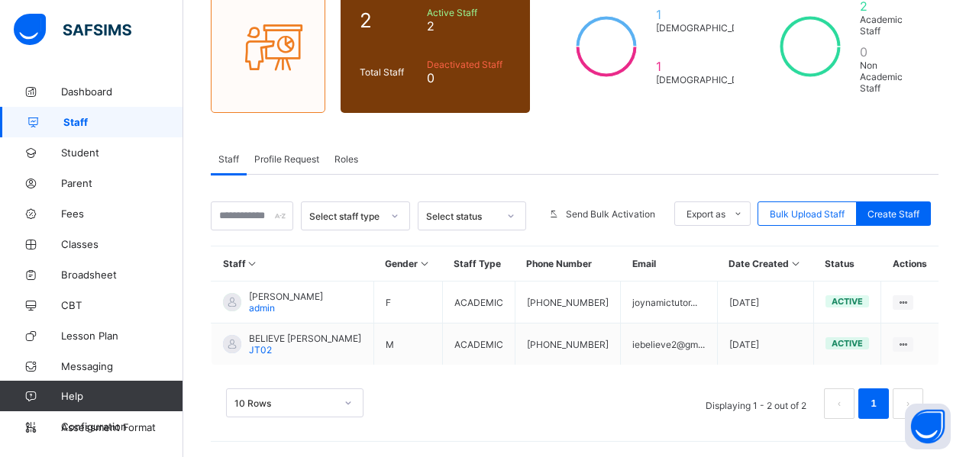
scroll to position [205, 0]
click at [0, 0] on div "View Profile" at bounding box center [0, 0] width 0 height 0
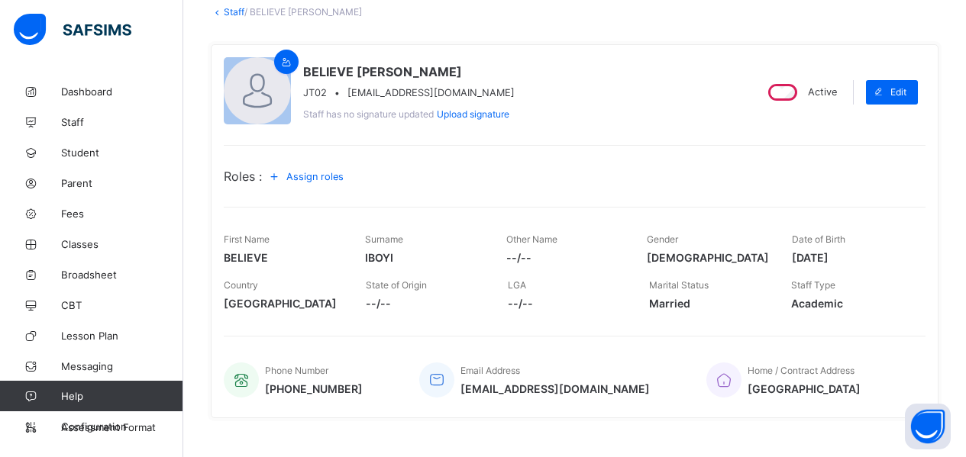
scroll to position [100, 0]
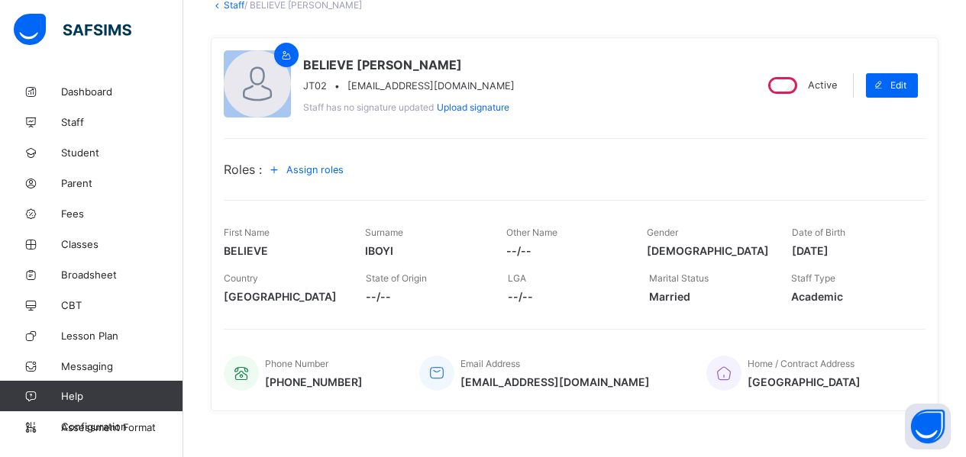
click at [340, 170] on span "Assign roles" at bounding box center [314, 169] width 57 height 11
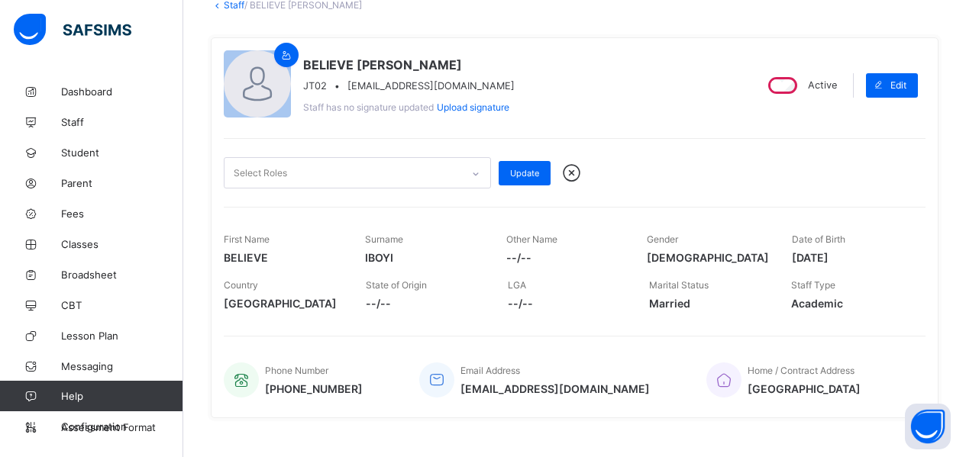
click at [476, 169] on icon at bounding box center [475, 173] width 9 height 15
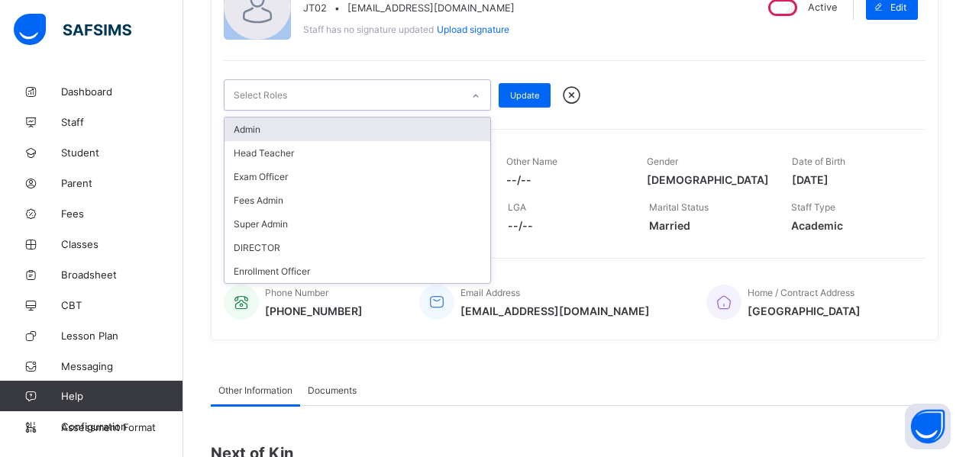
scroll to position [179, 0]
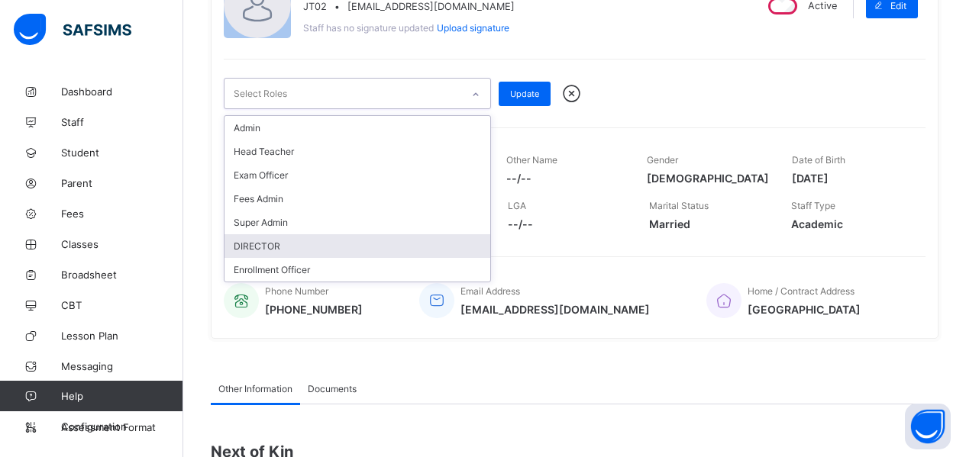
click at [265, 243] on div "DIRECTOR" at bounding box center [357, 246] width 266 height 24
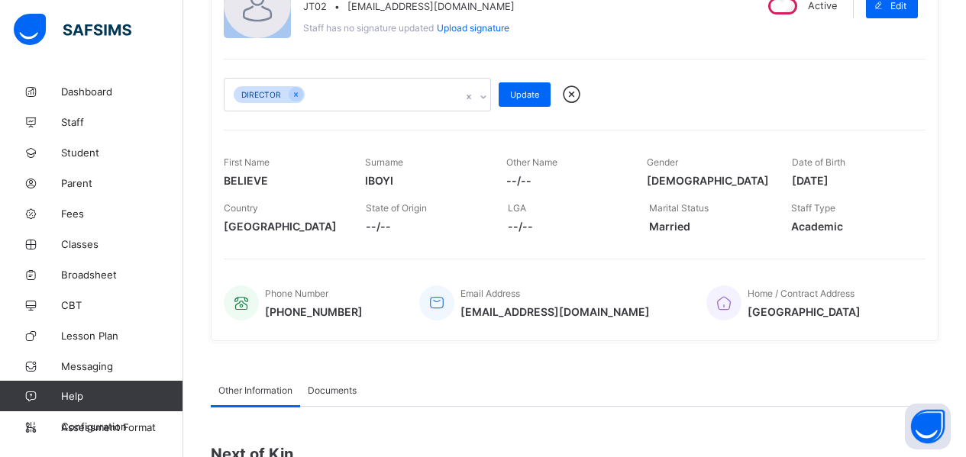
click at [535, 93] on span "Update" at bounding box center [524, 94] width 29 height 11
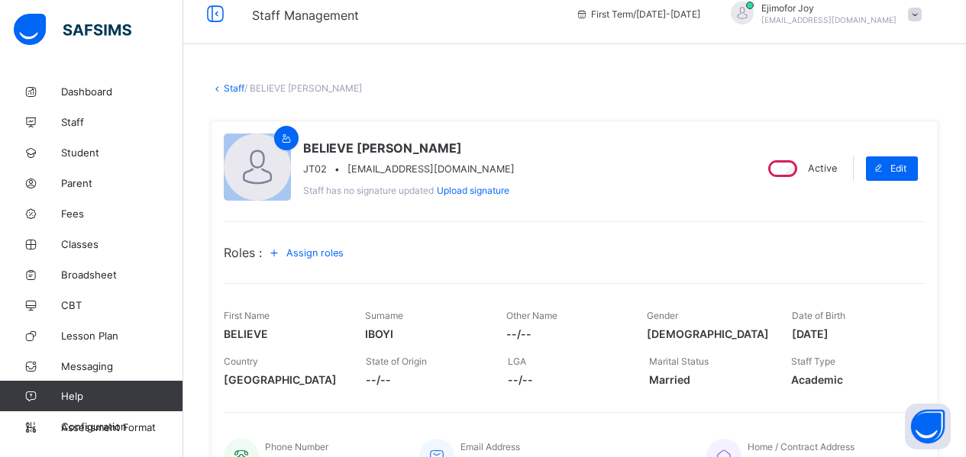
scroll to position [0, 0]
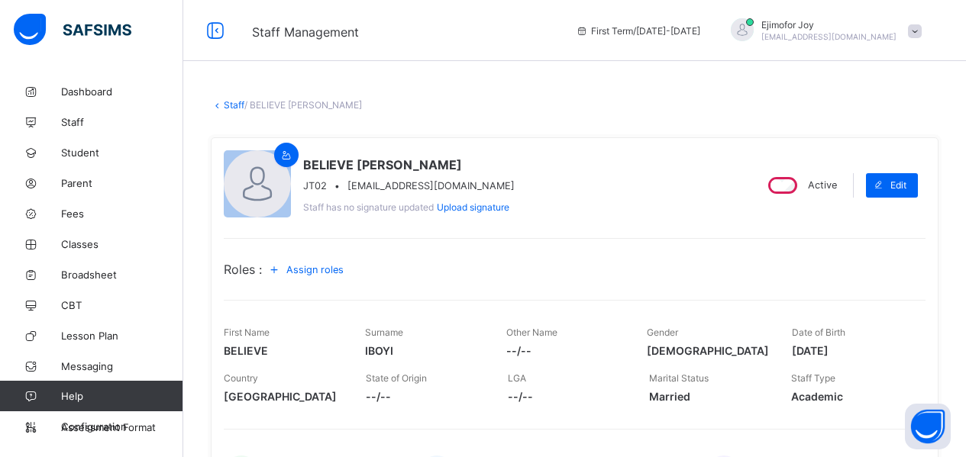
click at [82, 124] on span "Staff" at bounding box center [122, 122] width 122 height 12
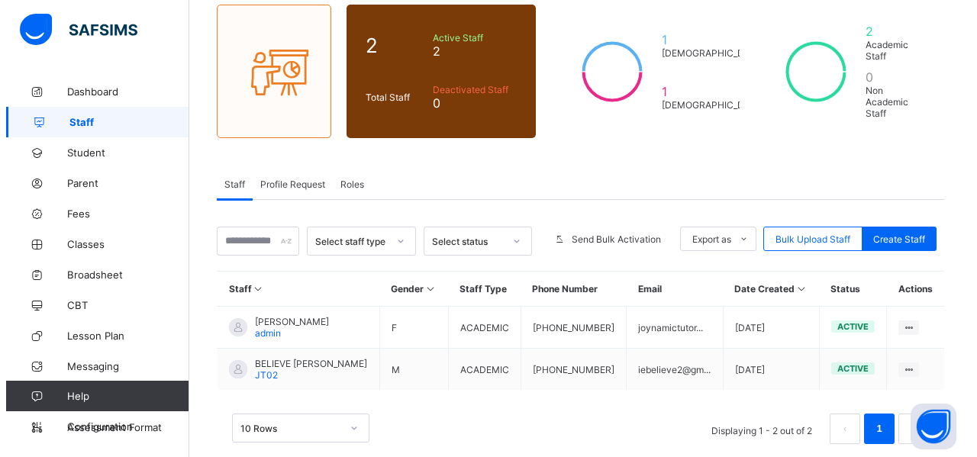
scroll to position [136, 0]
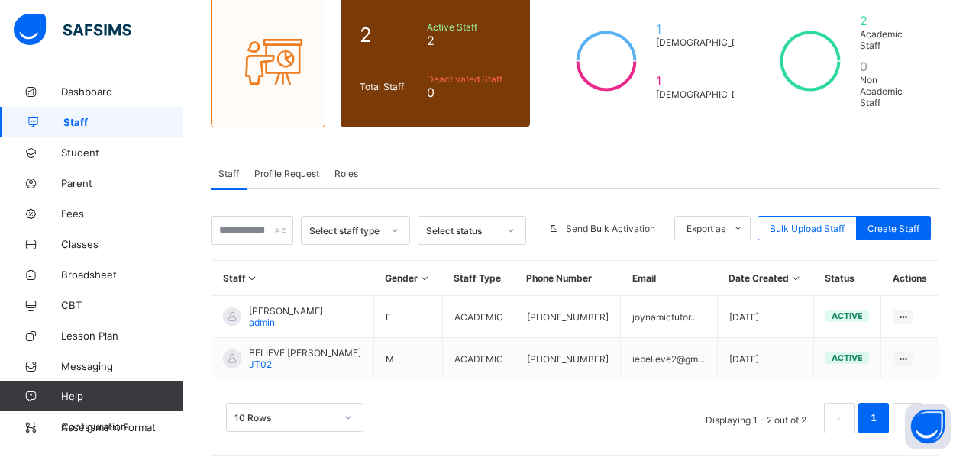
click at [909, 312] on icon at bounding box center [902, 317] width 13 height 11
click at [0, 0] on div "Edit Staff" at bounding box center [0, 0] width 0 height 0
select select "**"
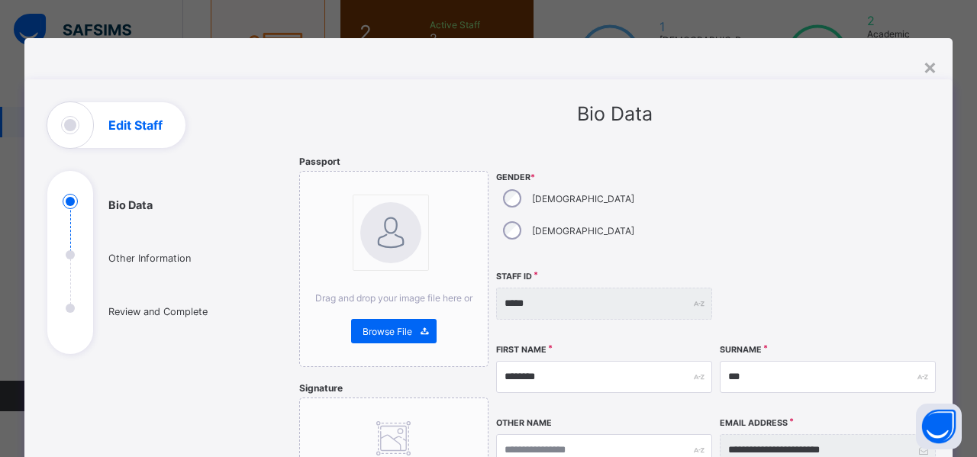
click at [126, 130] on h1 "Edit Staff" at bounding box center [135, 125] width 54 height 12
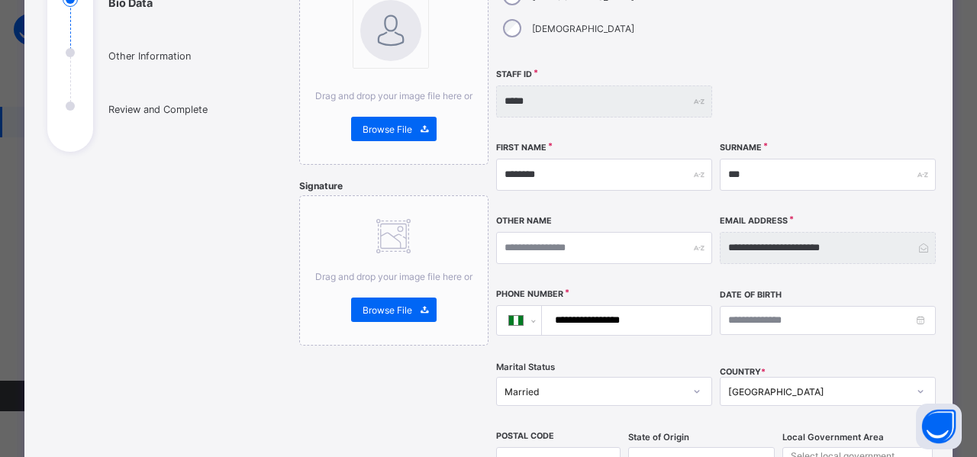
scroll to position [186, 0]
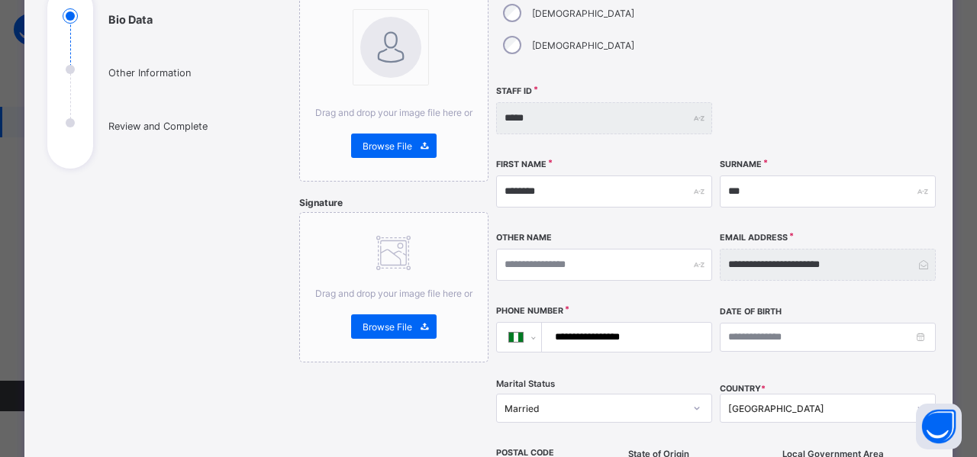
click at [693, 102] on div "*****" at bounding box center [604, 118] width 216 height 32
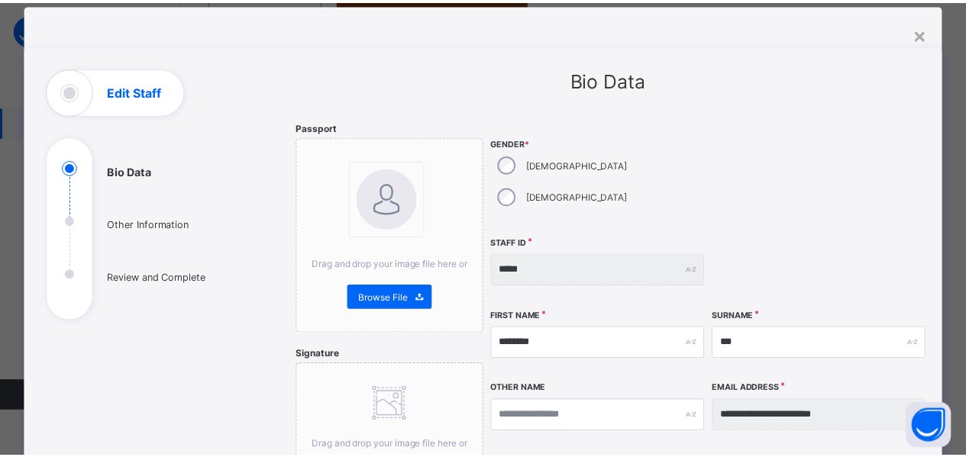
scroll to position [34, 0]
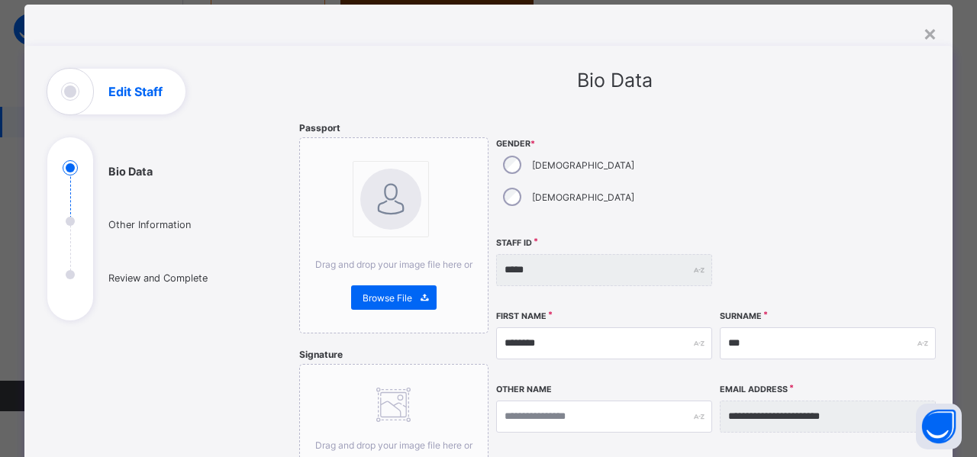
click at [929, 34] on div "×" at bounding box center [930, 33] width 15 height 26
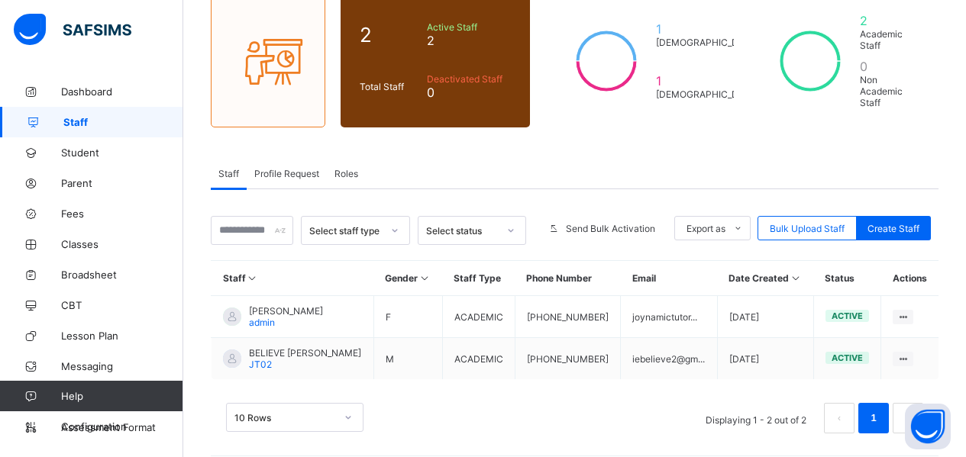
click at [0, 0] on div "View Profile" at bounding box center [0, 0] width 0 height 0
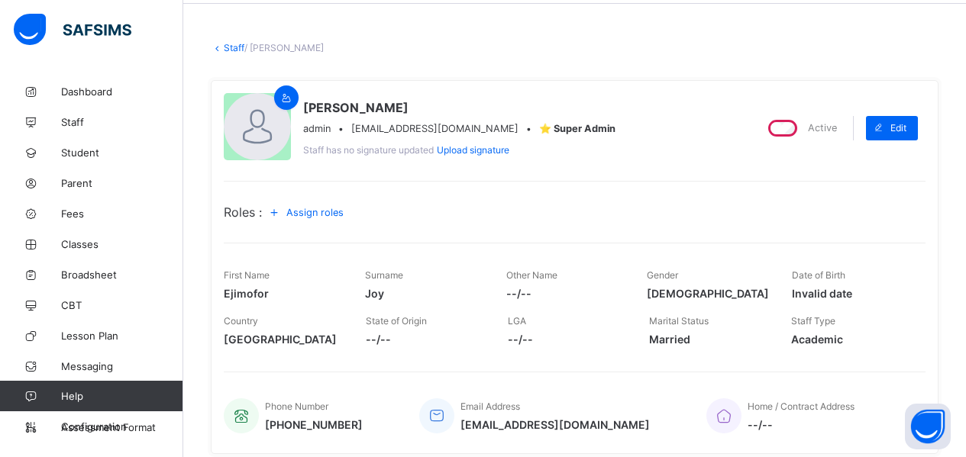
scroll to position [71, 0]
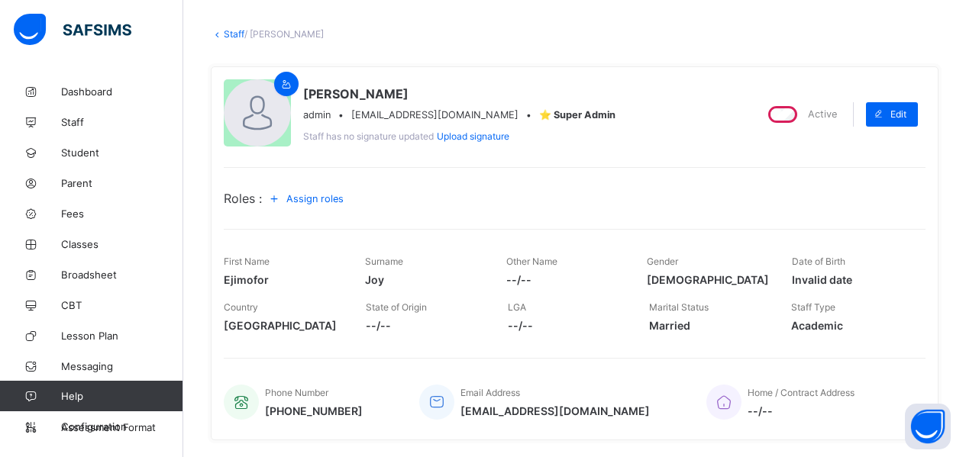
click at [321, 196] on span "Assign roles" at bounding box center [314, 198] width 57 height 11
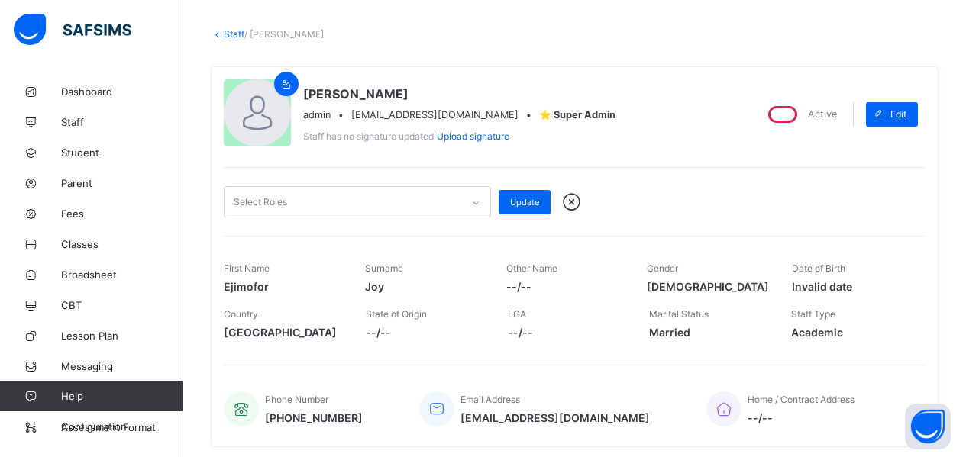
click at [475, 199] on icon at bounding box center [475, 202] width 9 height 15
click at [672, 170] on div "Select Roles Update" at bounding box center [575, 192] width 702 height 50
click at [90, 92] on span "Dashboard" at bounding box center [122, 92] width 122 height 12
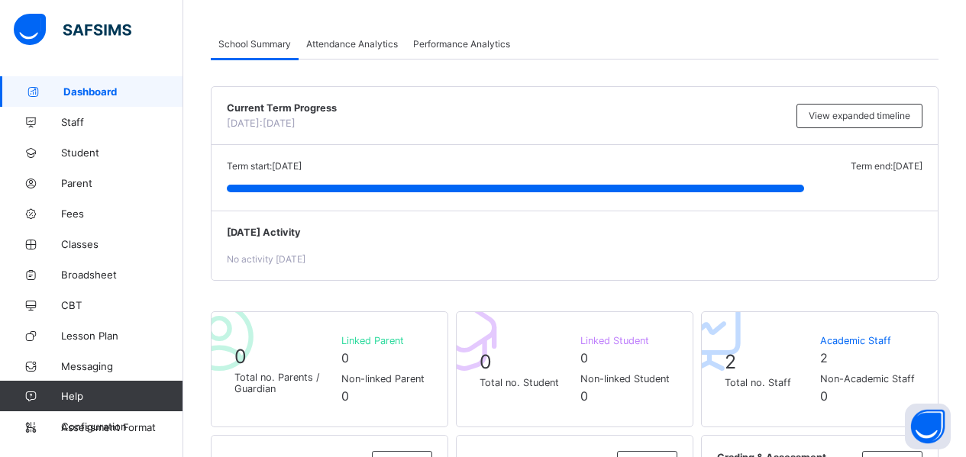
click at [79, 122] on span "Staff" at bounding box center [122, 122] width 122 height 12
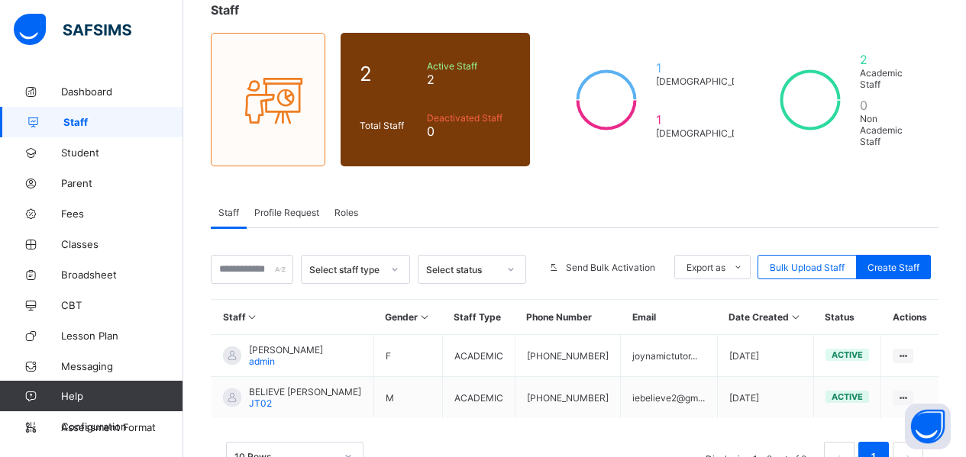
scroll to position [136, 0]
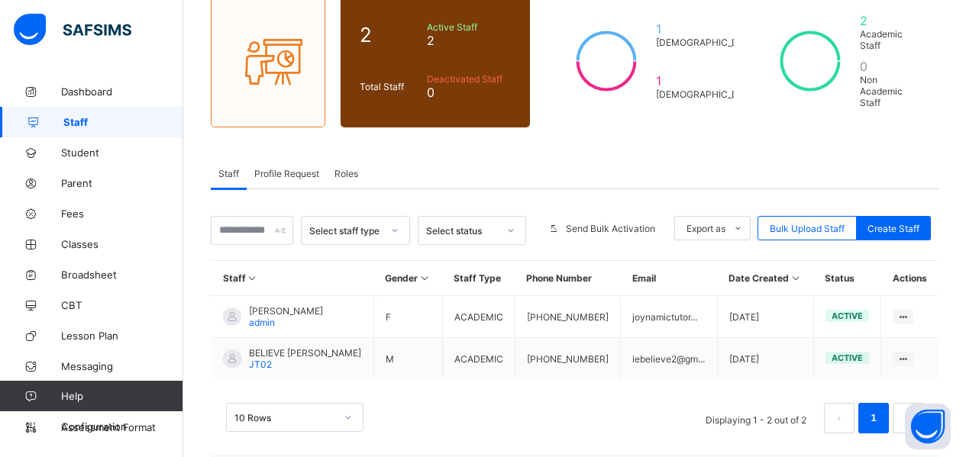
click at [0, 0] on ul "View Profile Edit Staff Reset Password Resend Activation Link Change Email Dele…" at bounding box center [0, 0] width 0 height 0
click at [0, 0] on div "View Profile" at bounding box center [0, 0] width 0 height 0
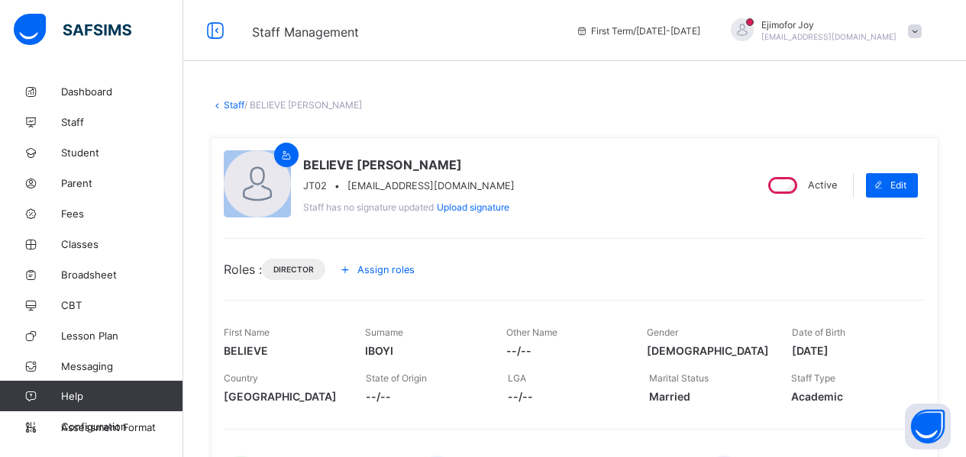
click at [399, 270] on span "Assign roles" at bounding box center [385, 269] width 57 height 11
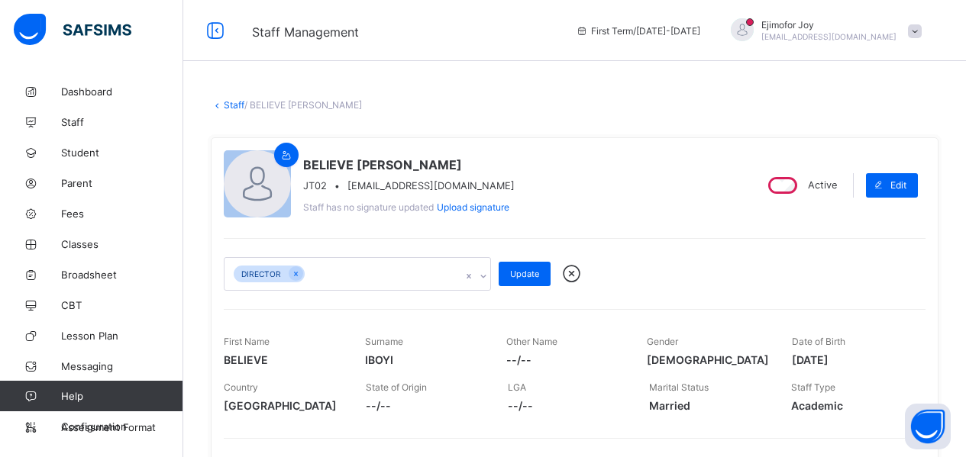
click at [486, 273] on icon at bounding box center [483, 276] width 9 height 15
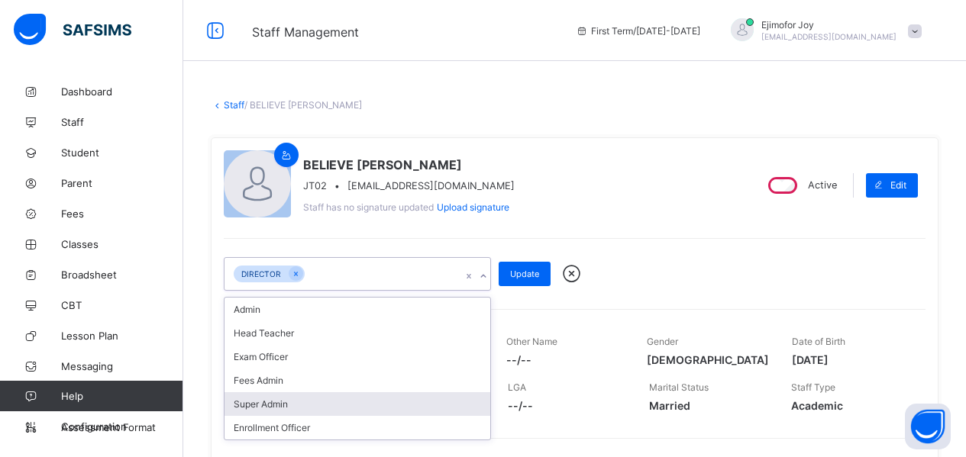
click at [267, 403] on div "Super Admin" at bounding box center [357, 404] width 266 height 24
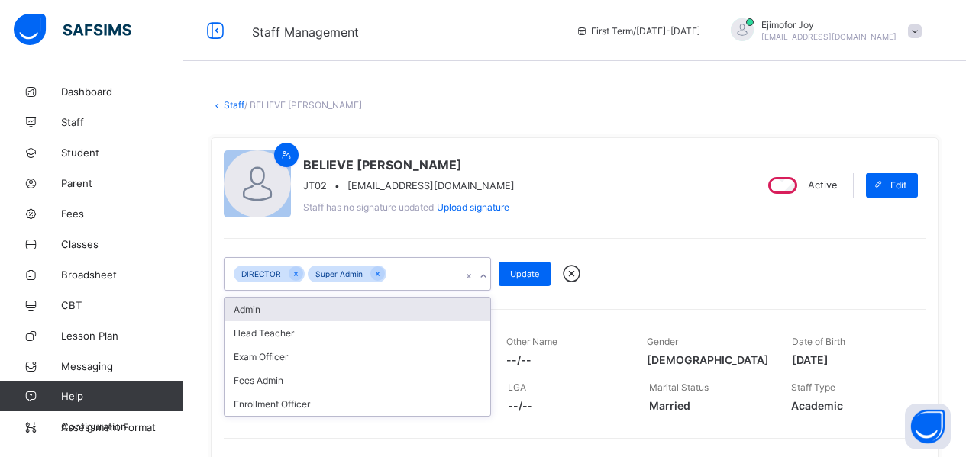
click at [670, 224] on div "BELIEVE IBOYI JT02 • iebelieve2@gmail.com Staff has no signature updated Upload…" at bounding box center [575, 328] width 728 height 383
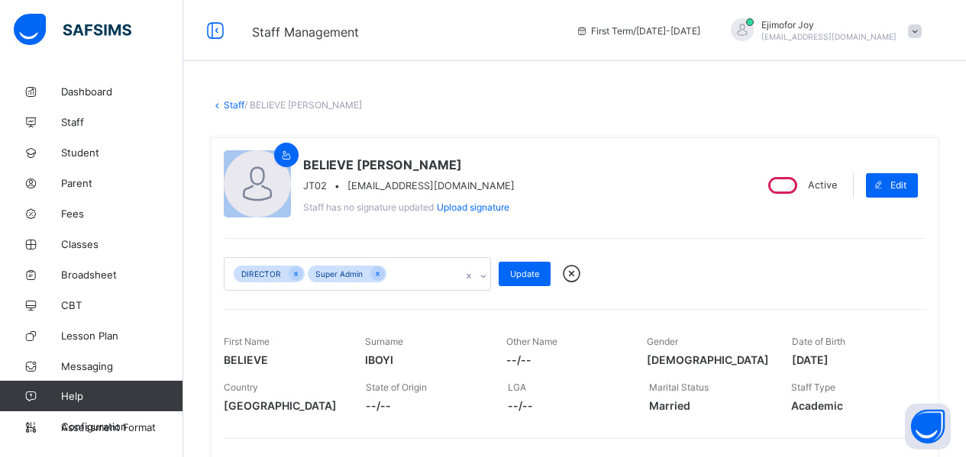
click at [527, 270] on span "Update" at bounding box center [524, 274] width 29 height 11
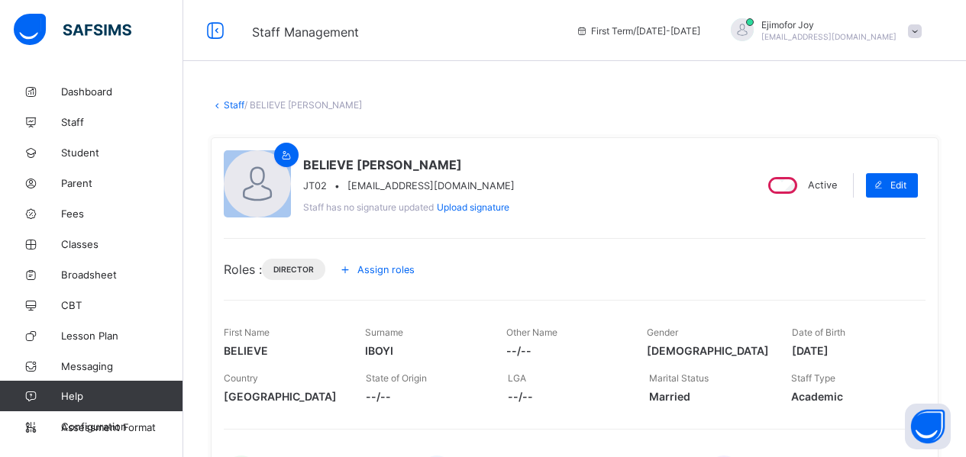
click at [95, 88] on span "Dashboard" at bounding box center [122, 92] width 122 height 12
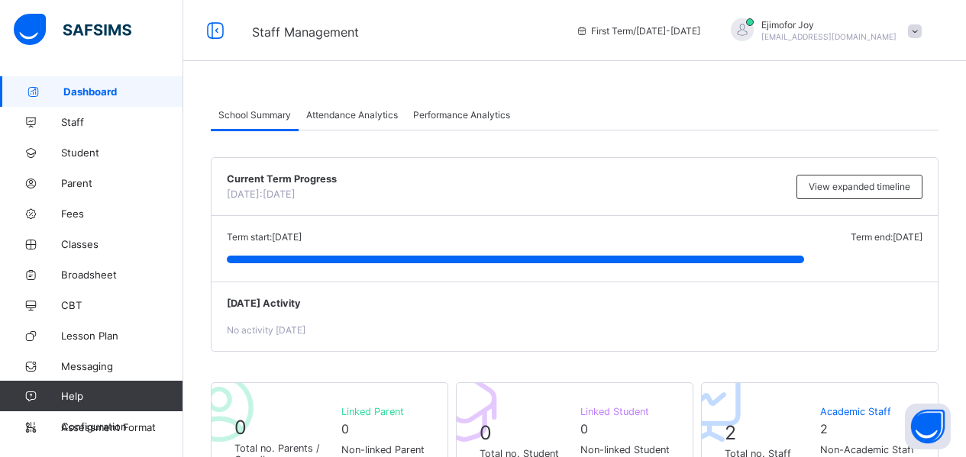
click at [77, 300] on span "CBT" at bounding box center [122, 305] width 122 height 12
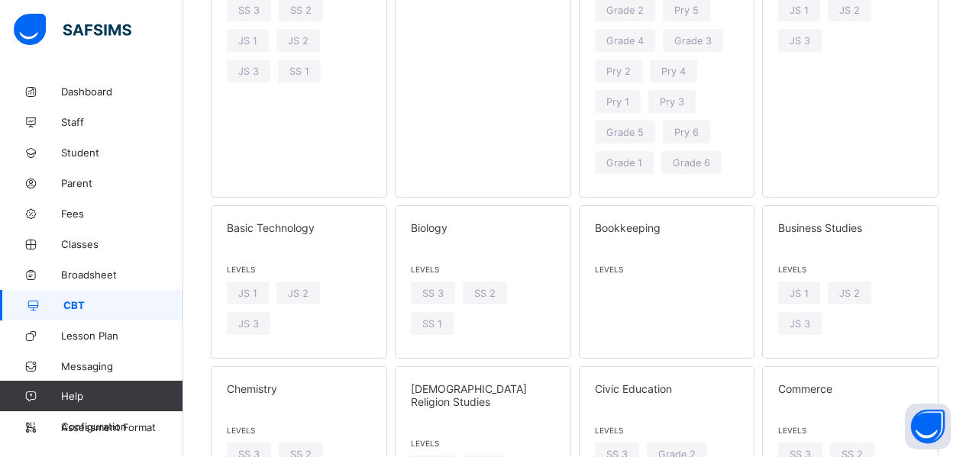
scroll to position [2891, 0]
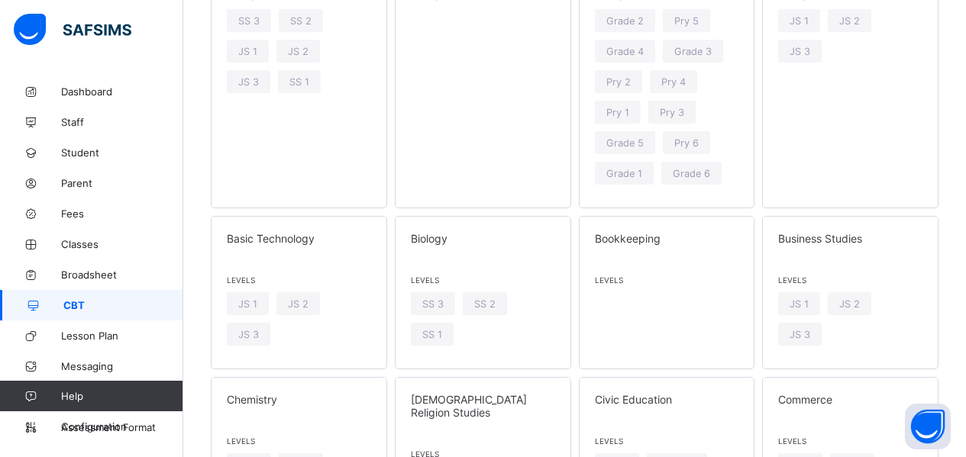
click at [97, 363] on span "Messaging" at bounding box center [122, 366] width 122 height 12
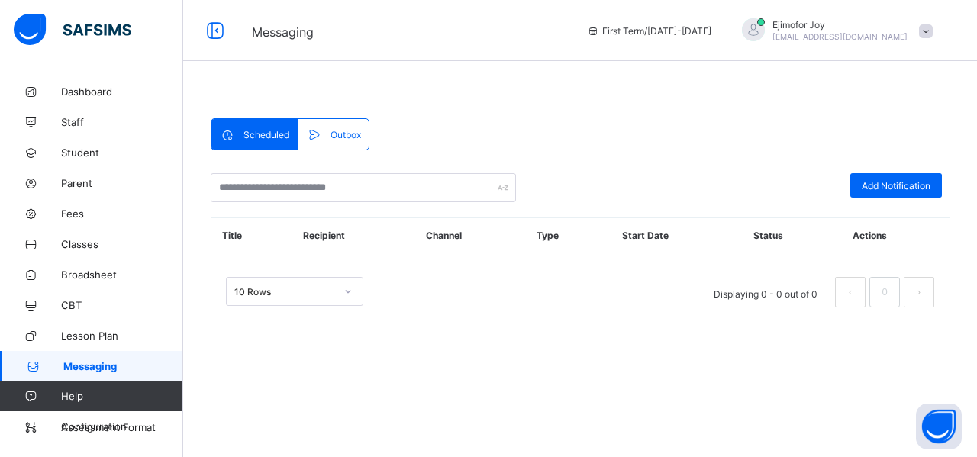
click at [86, 89] on span "Dashboard" at bounding box center [122, 92] width 122 height 12
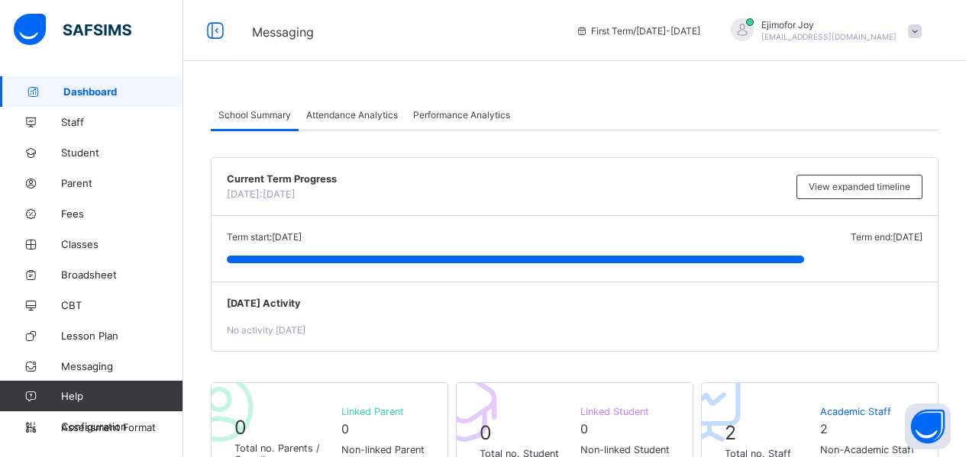
click at [82, 121] on span "Staff" at bounding box center [122, 122] width 122 height 12
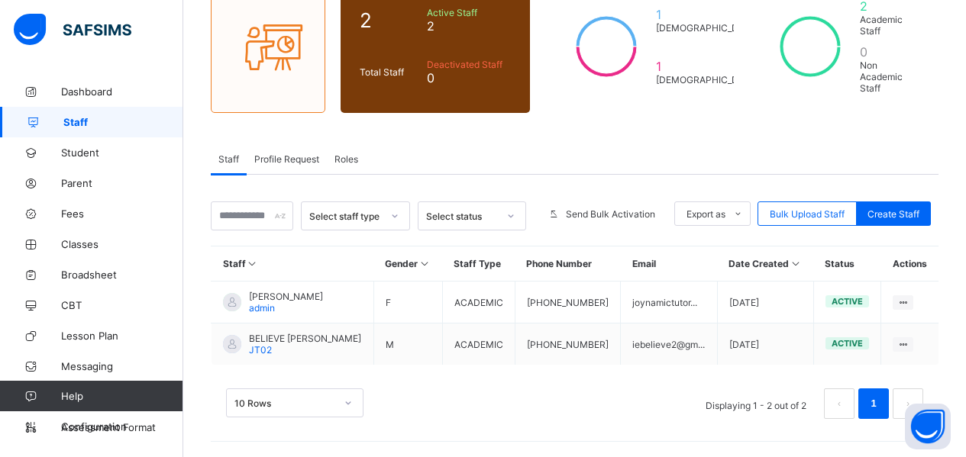
scroll to position [205, 0]
click at [0, 0] on div "Resend Activation Link" at bounding box center [0, 0] width 0 height 0
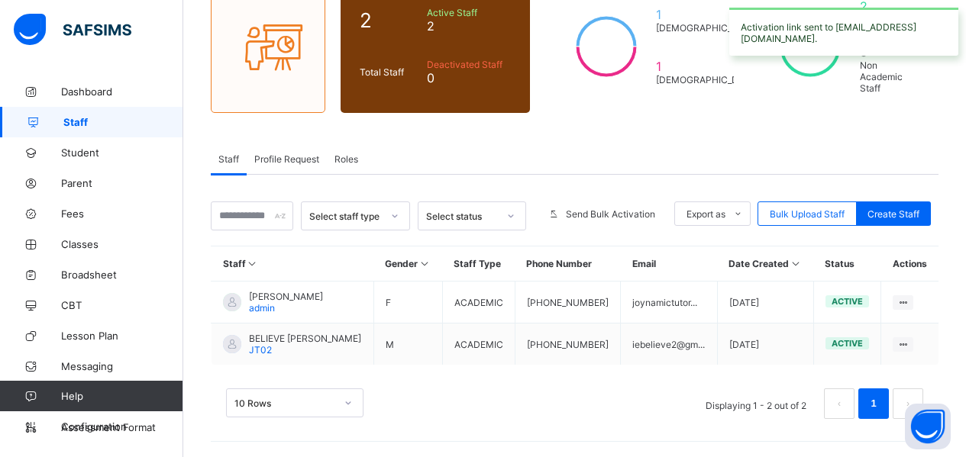
scroll to position [136, 0]
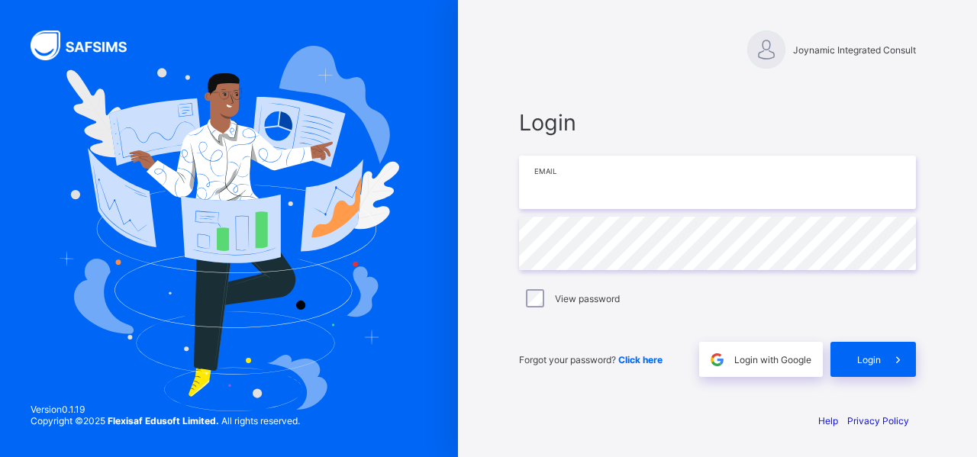
type input "**********"
drag, startPoint x: 575, startPoint y: 3, endPoint x: 574, endPoint y: 45, distance: 42.0
click at [574, 45] on div "Joynamic Integrated Consult" at bounding box center [717, 50] width 397 height 38
